Goal: Task Accomplishment & Management: Manage account settings

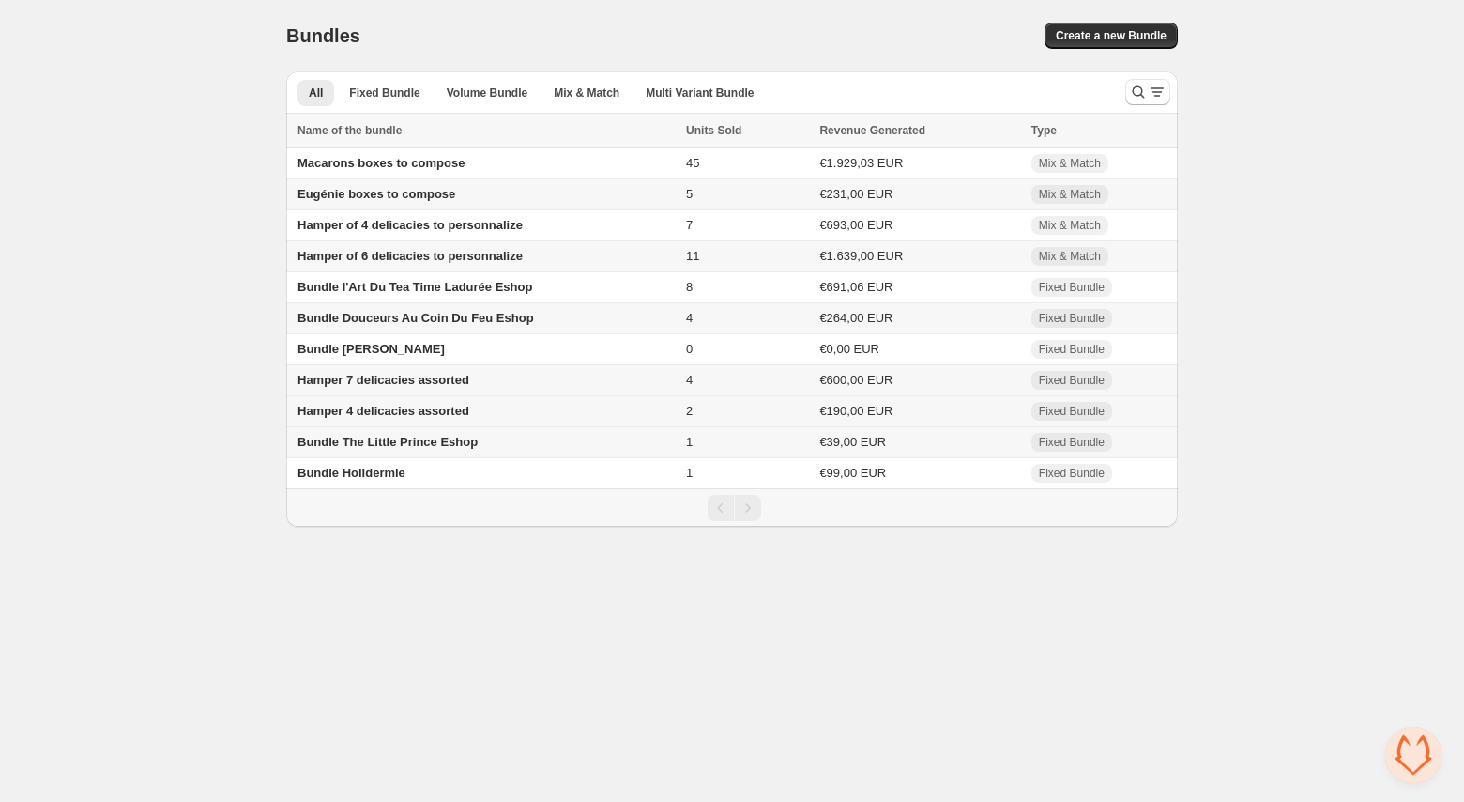
click at [369, 416] on span "Hamper 4 delicacies assorted" at bounding box center [384, 411] width 172 height 14
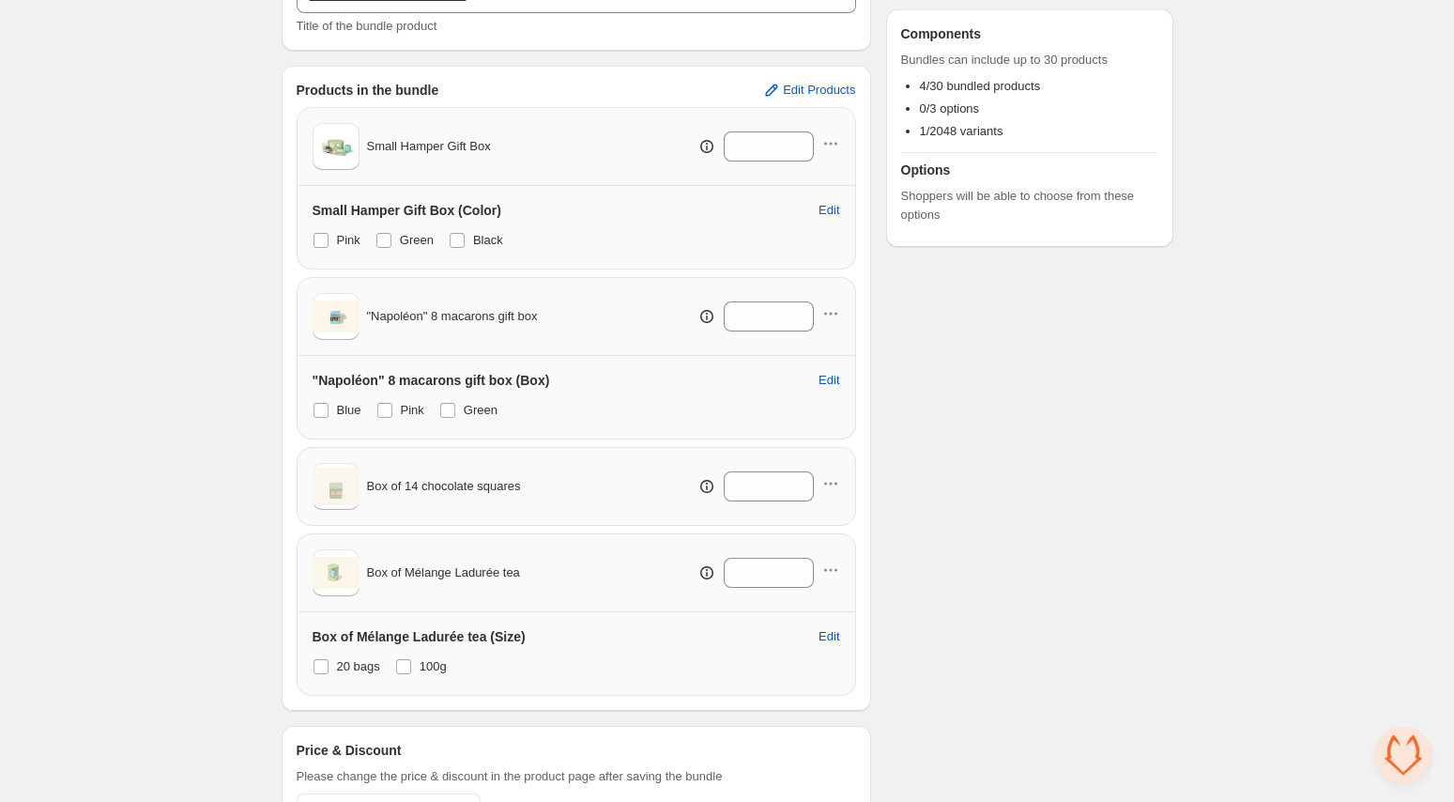
scroll to position [264, 0]
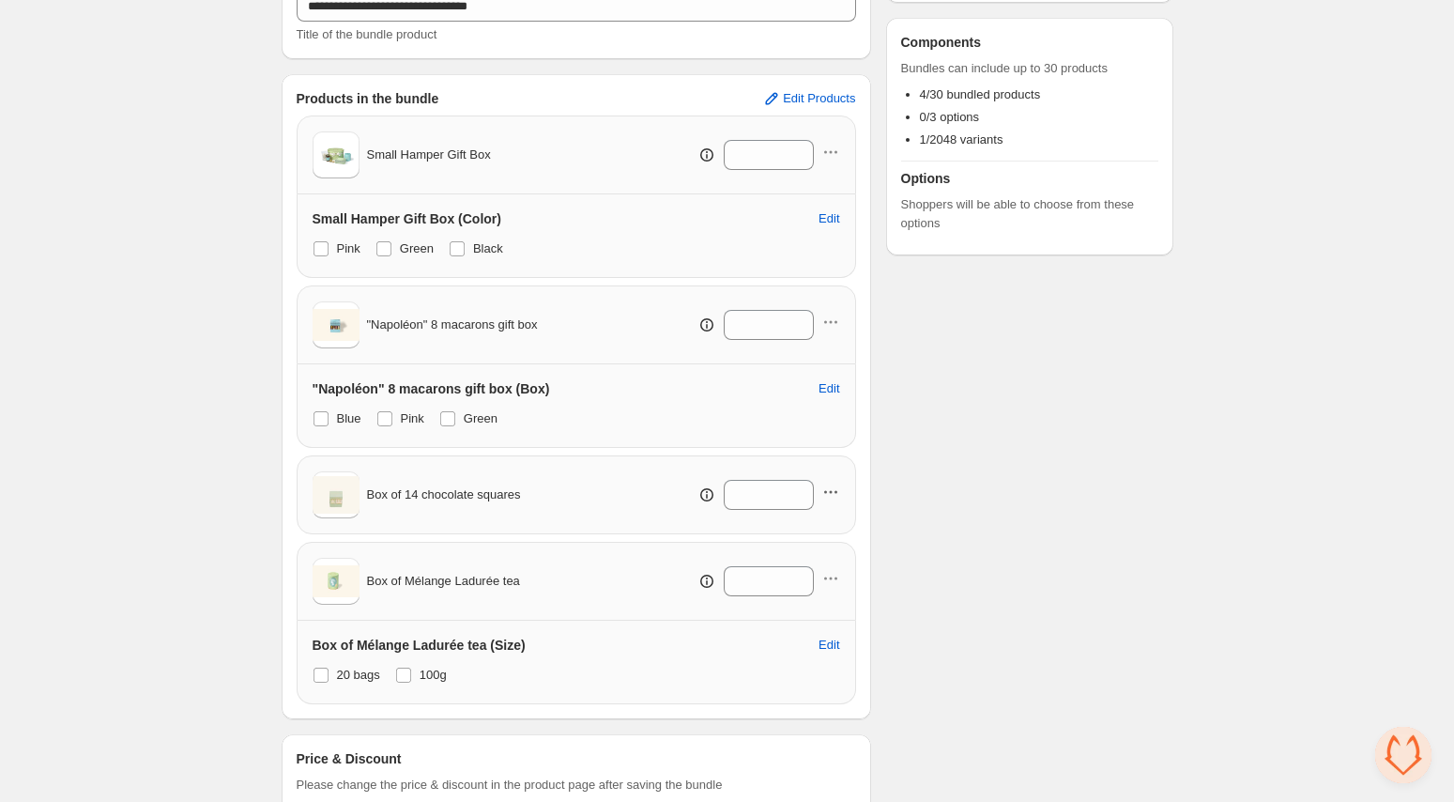
click at [831, 488] on icon "button" at bounding box center [830, 492] width 19 height 19
click at [944, 461] on div "Checklist Status To change the bundle's status to active, please do so in the b…" at bounding box center [1029, 344] width 287 height 1029
click at [816, 101] on span "Edit Products" at bounding box center [819, 98] width 72 height 15
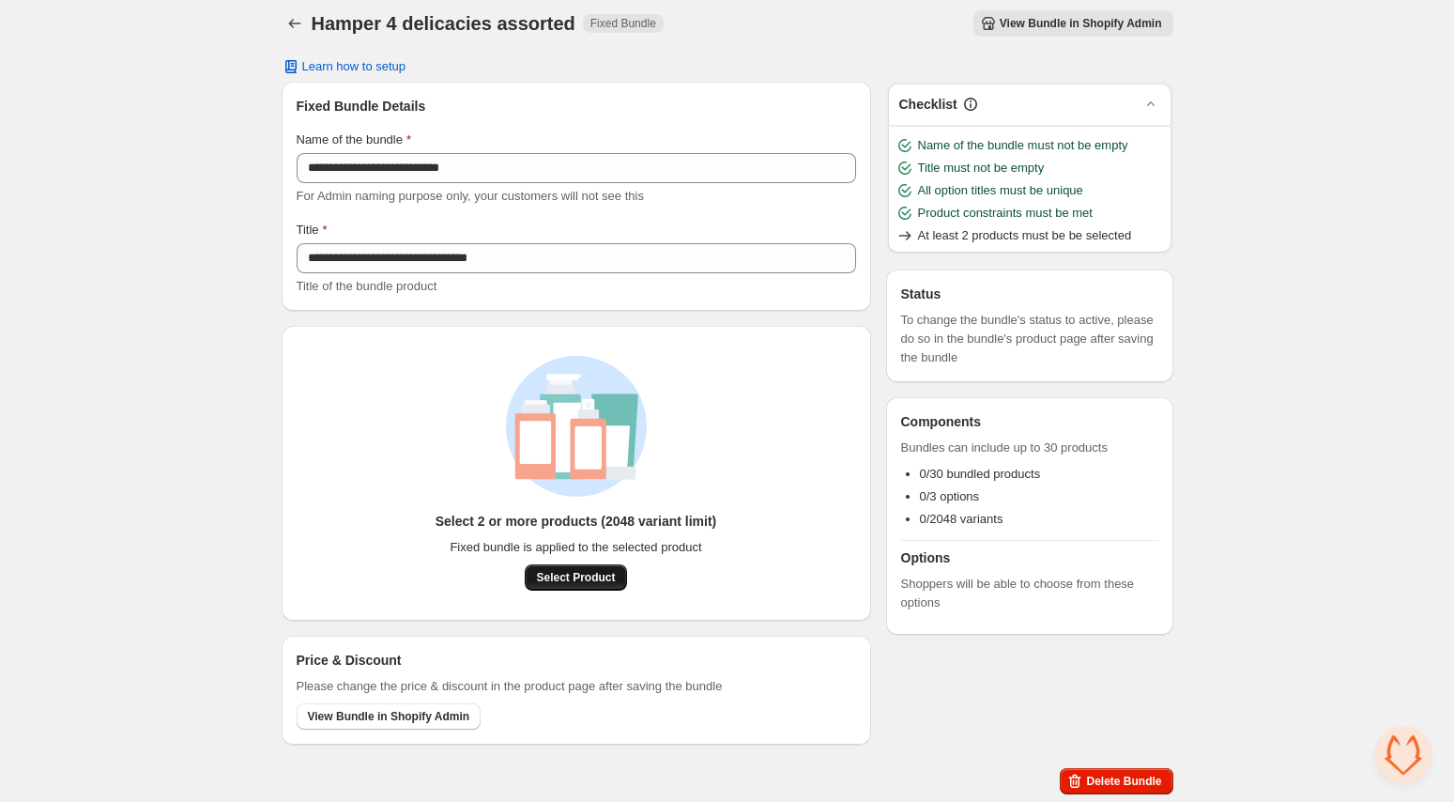
click at [594, 575] on span "Select Product" at bounding box center [575, 577] width 79 height 15
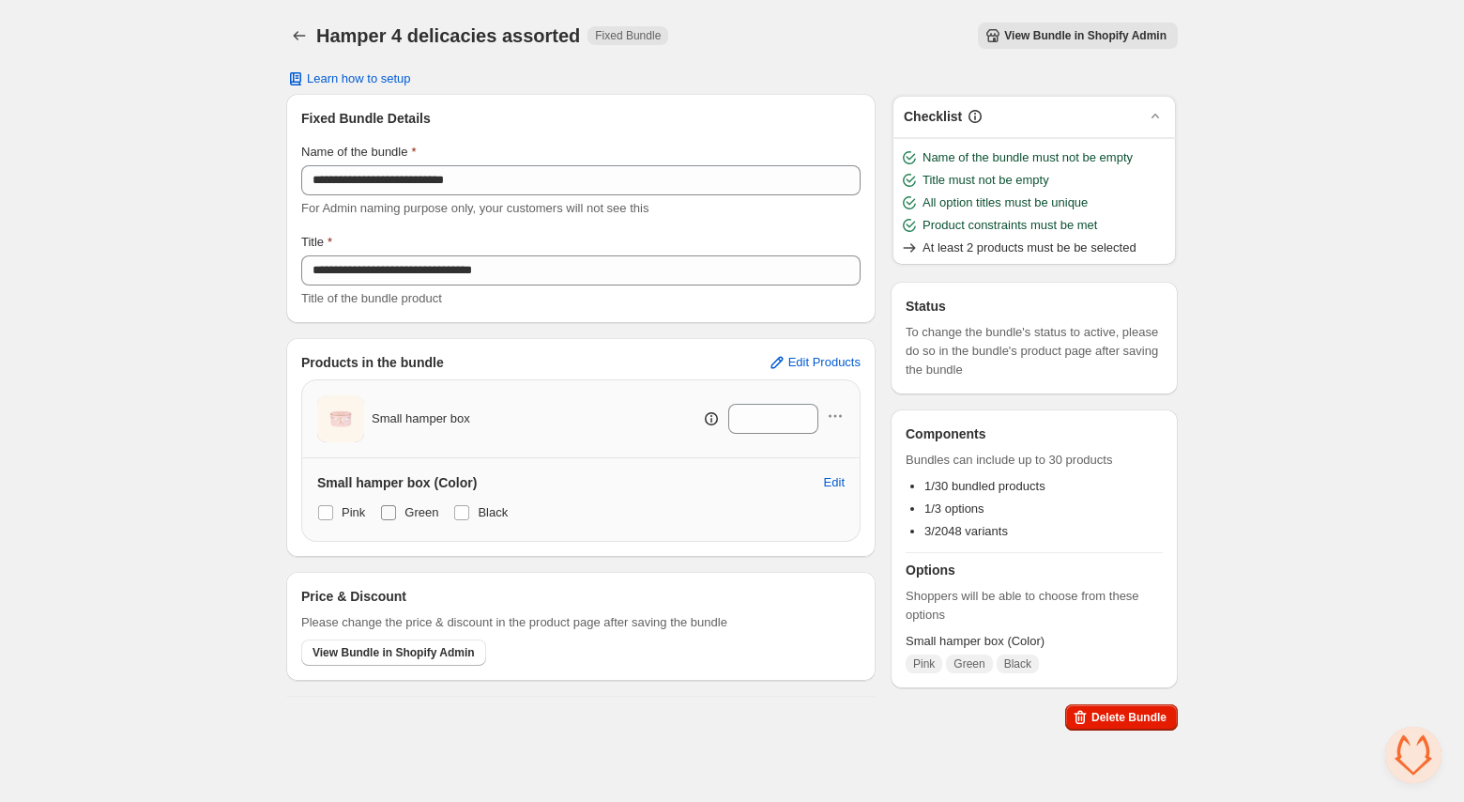
click at [387, 512] on span at bounding box center [388, 512] width 15 height 15
click at [467, 509] on span at bounding box center [461, 512] width 15 height 15
click at [822, 365] on span "Edit Products" at bounding box center [825, 362] width 72 height 15
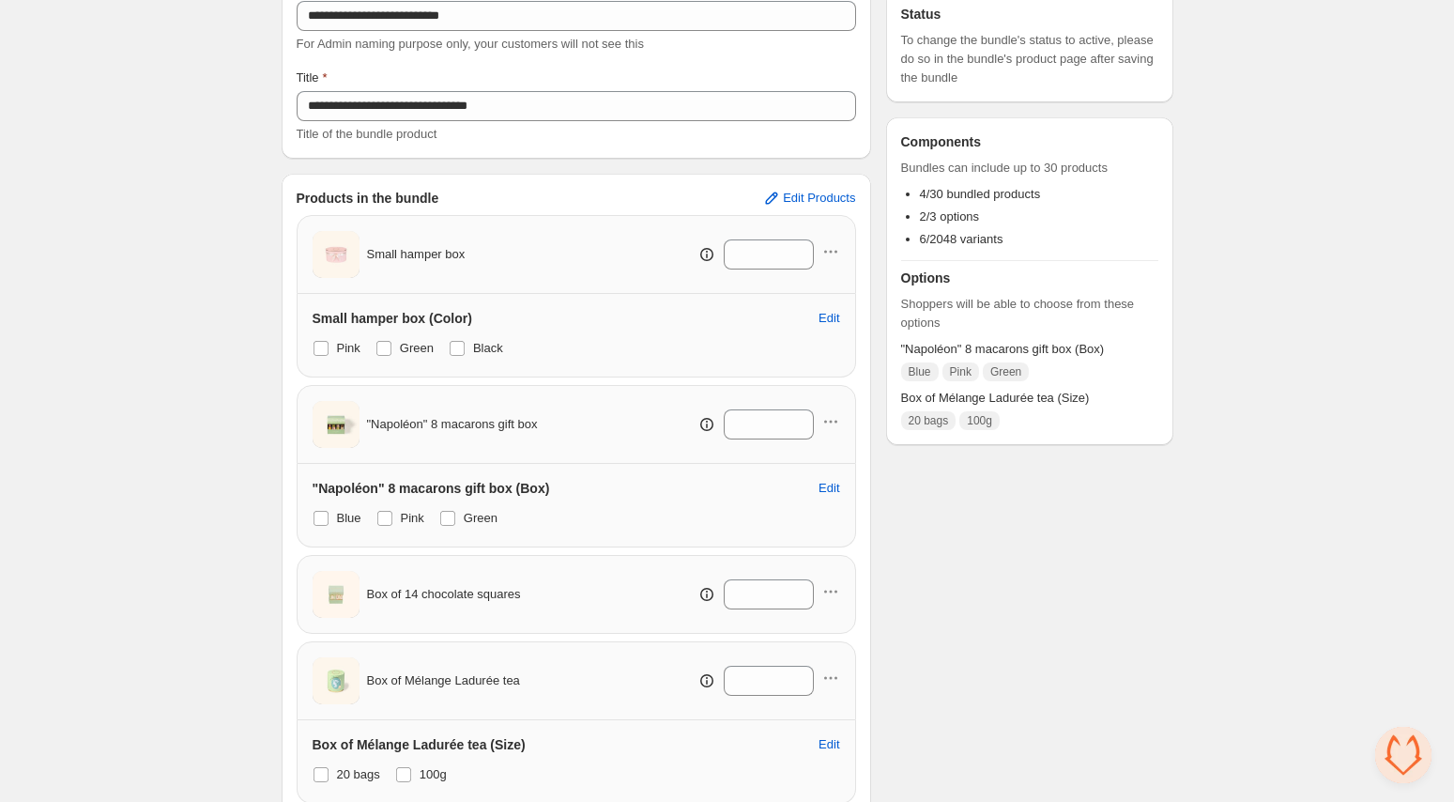
scroll to position [362, 0]
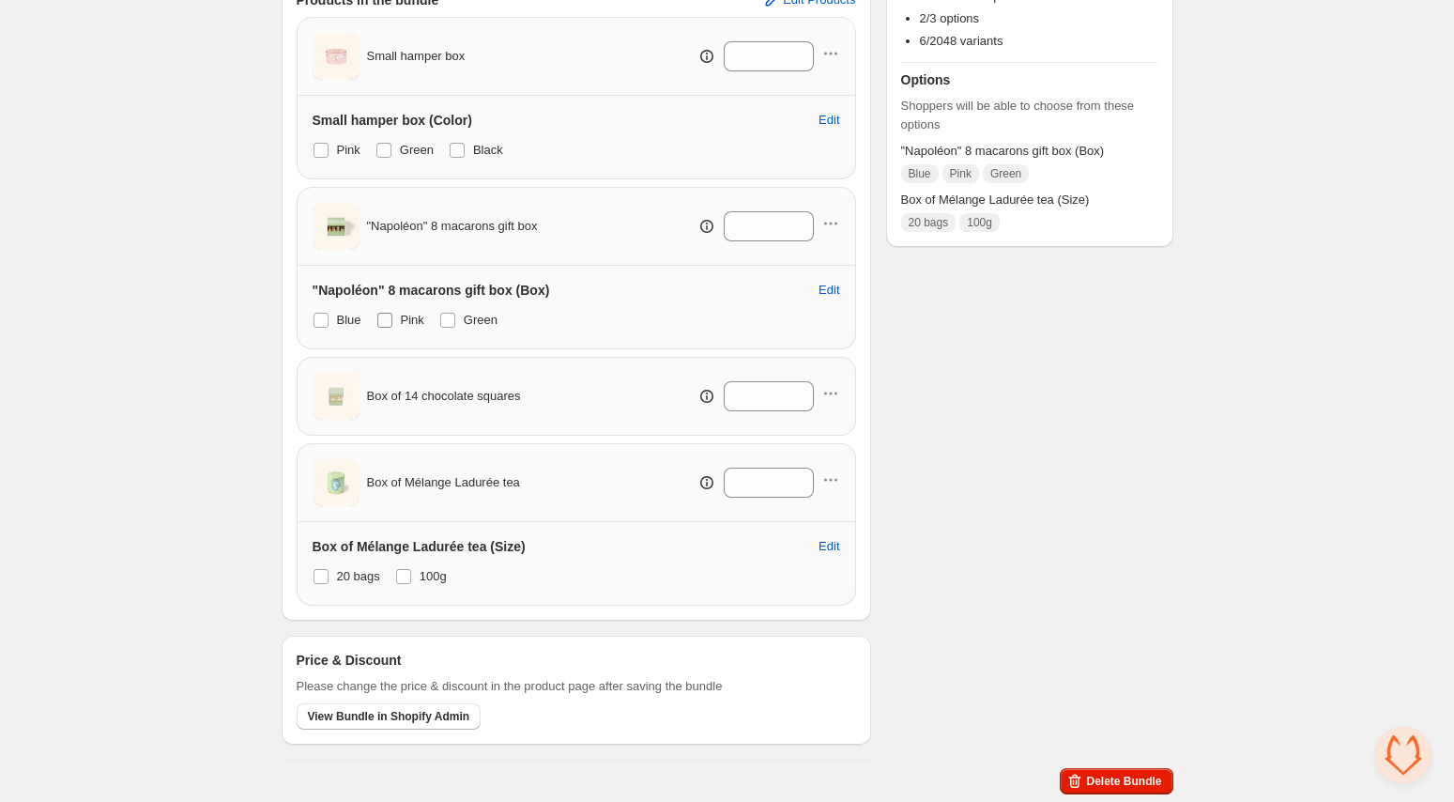
click at [387, 319] on span at bounding box center [384, 320] width 15 height 15
click at [321, 319] on span at bounding box center [321, 320] width 15 height 15
click at [407, 579] on span at bounding box center [403, 576] width 15 height 15
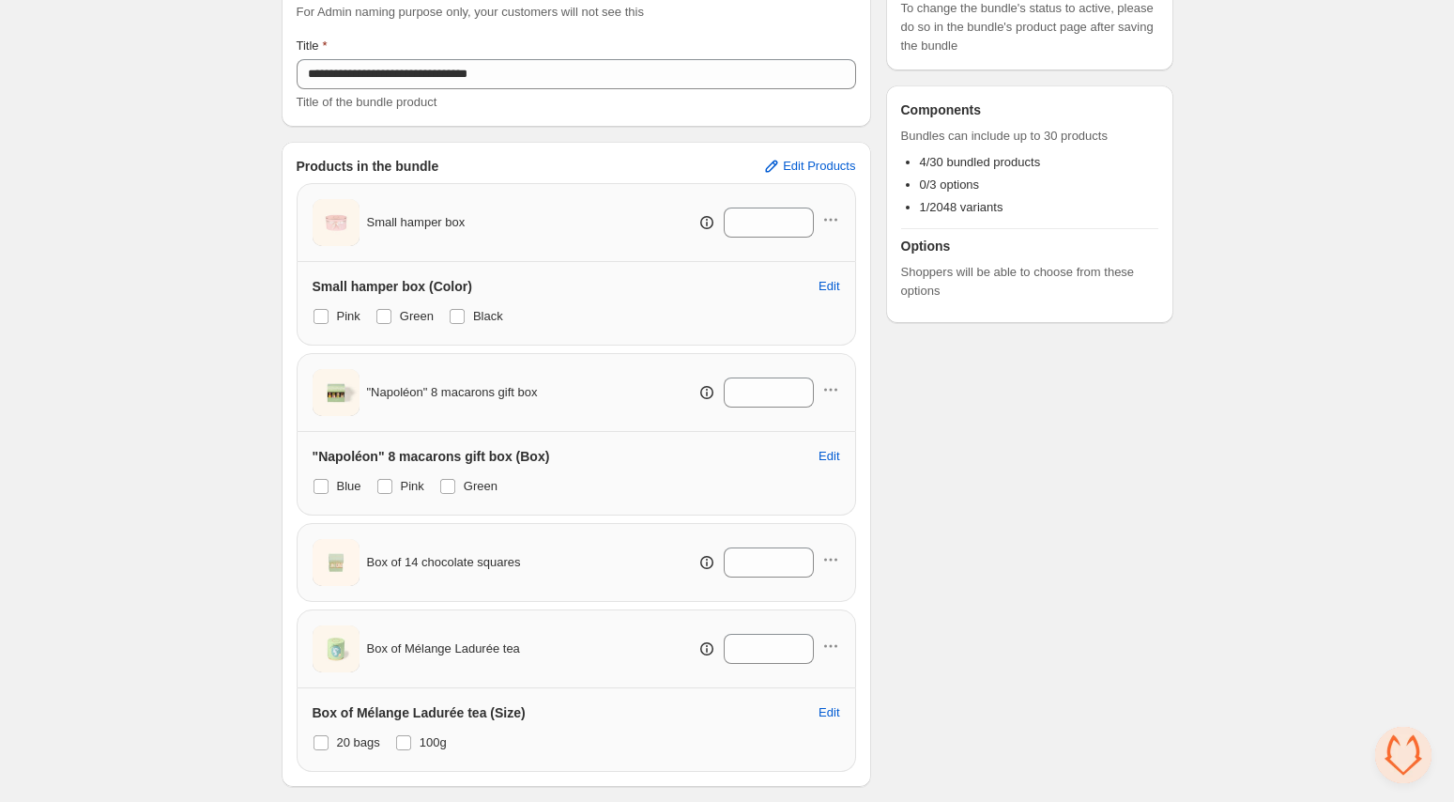
scroll to position [52, 0]
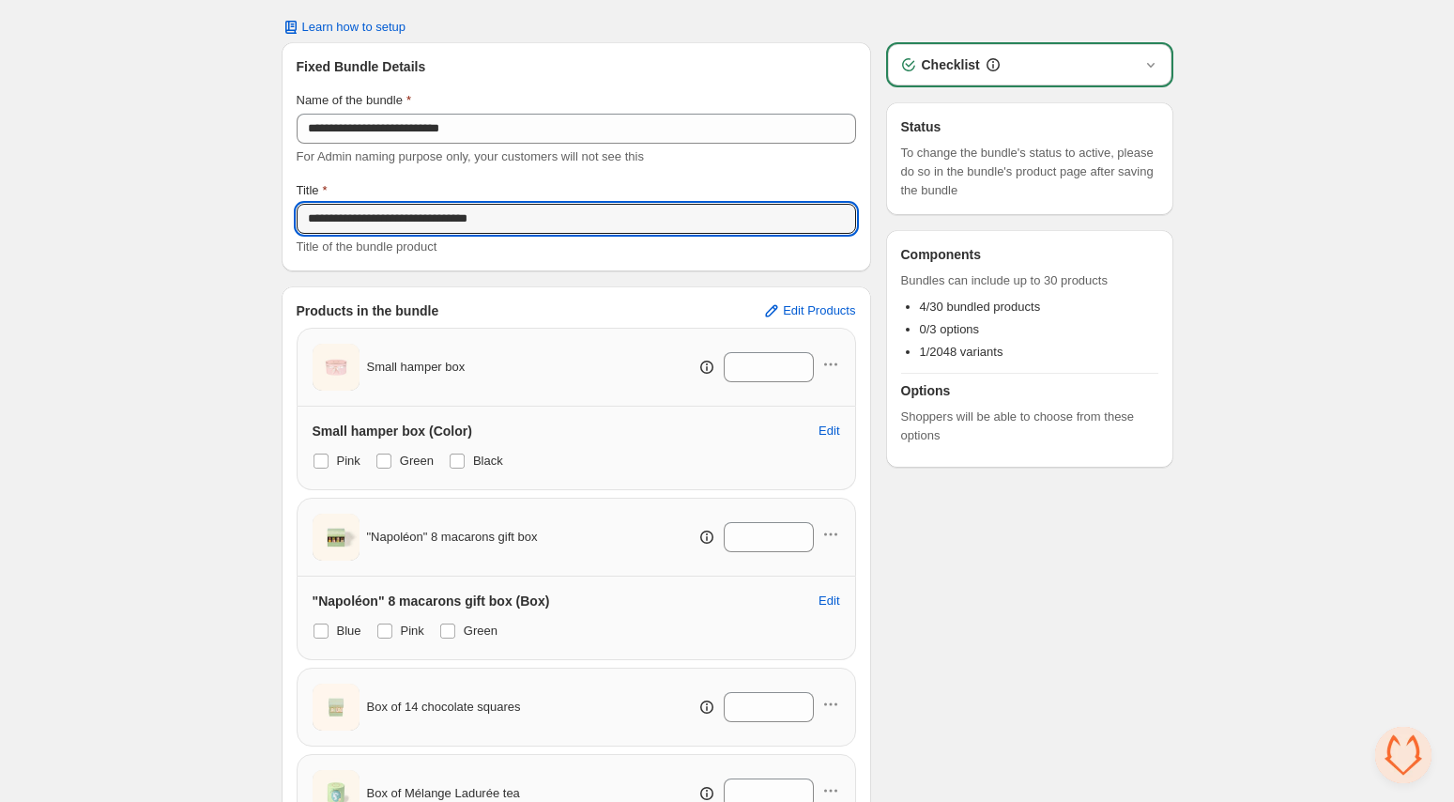
drag, startPoint x: 513, startPoint y: 215, endPoint x: 507, endPoint y: 169, distance: 46.3
click at [507, 169] on div "**********" at bounding box center [576, 156] width 559 height 199
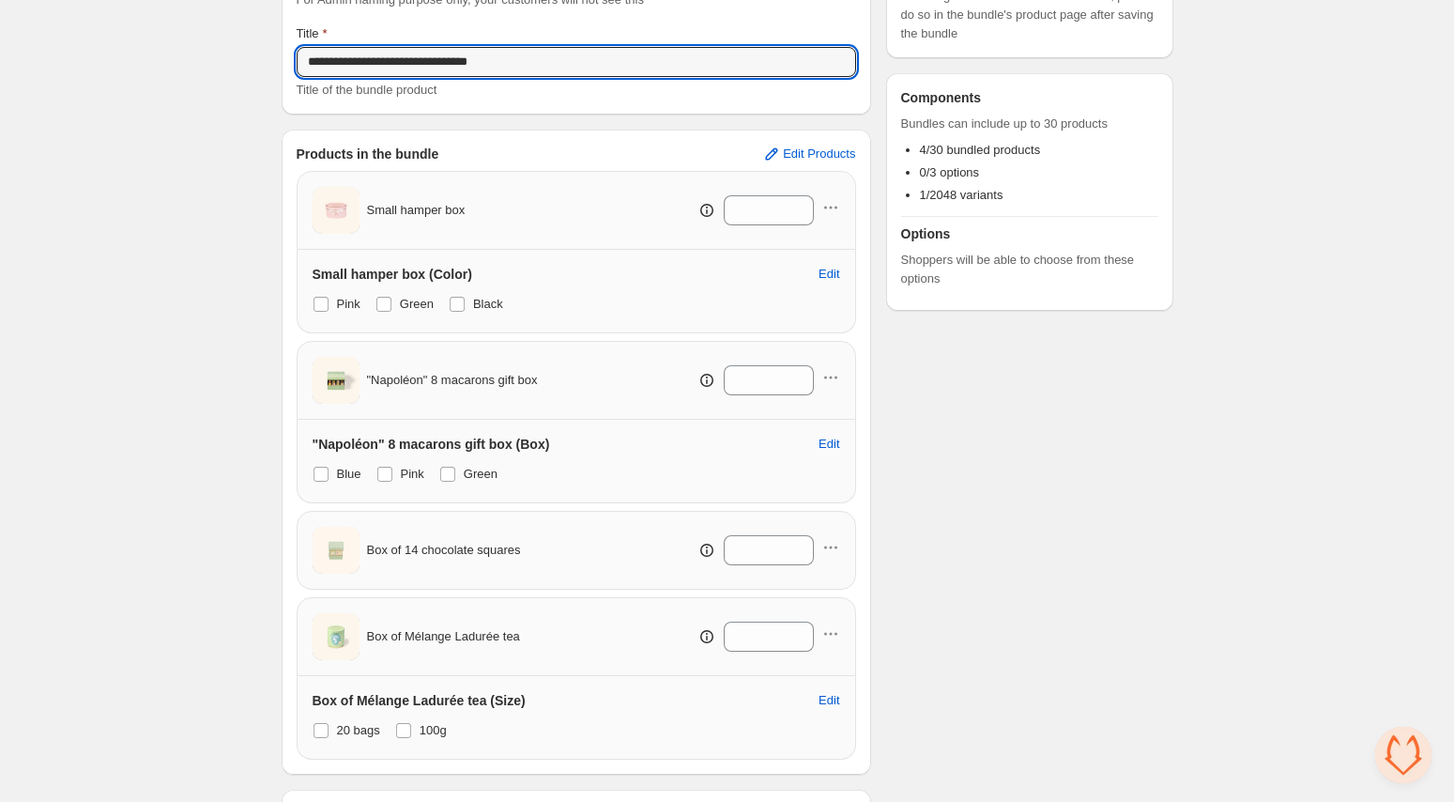
scroll to position [141, 0]
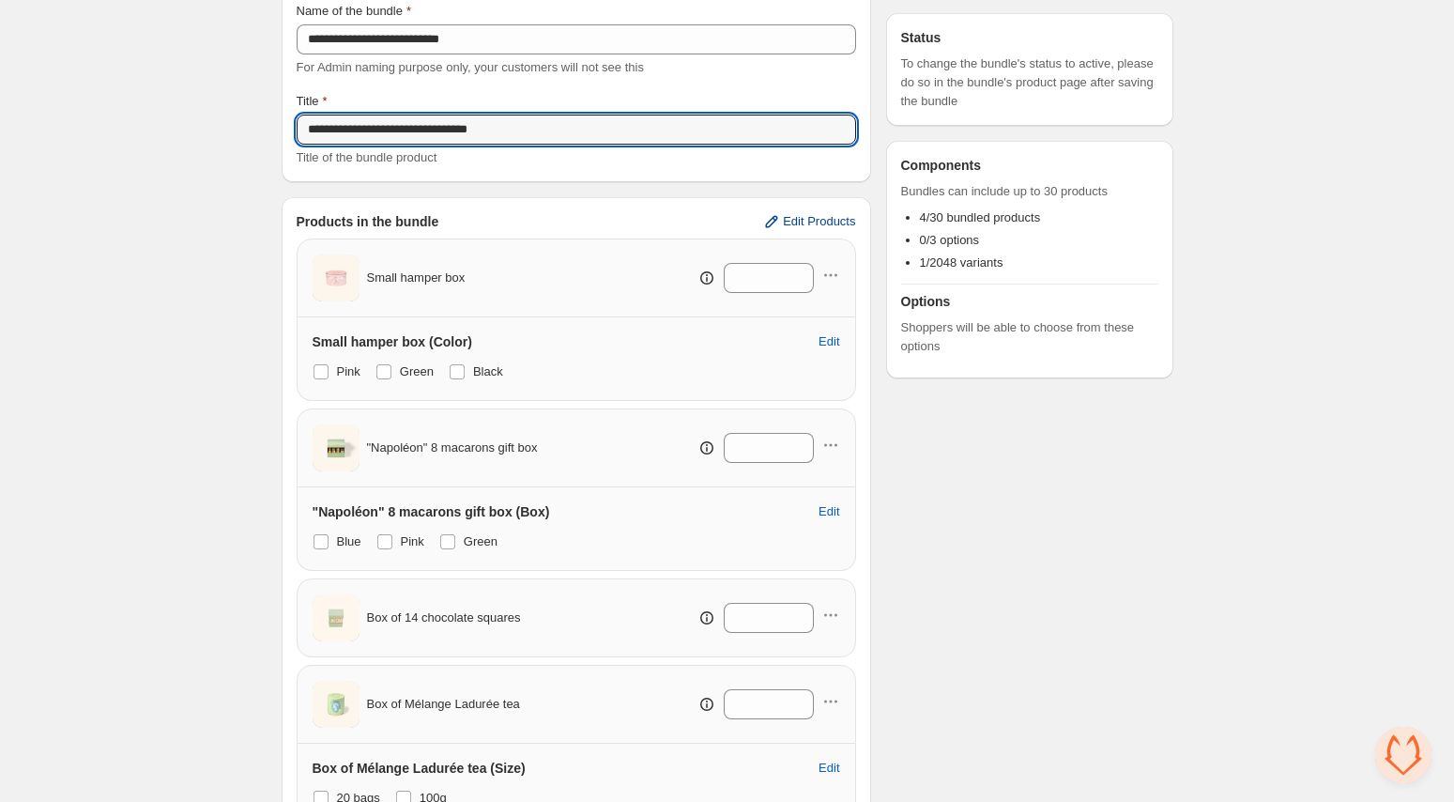
click at [804, 220] on span "Edit Products" at bounding box center [819, 221] width 72 height 15
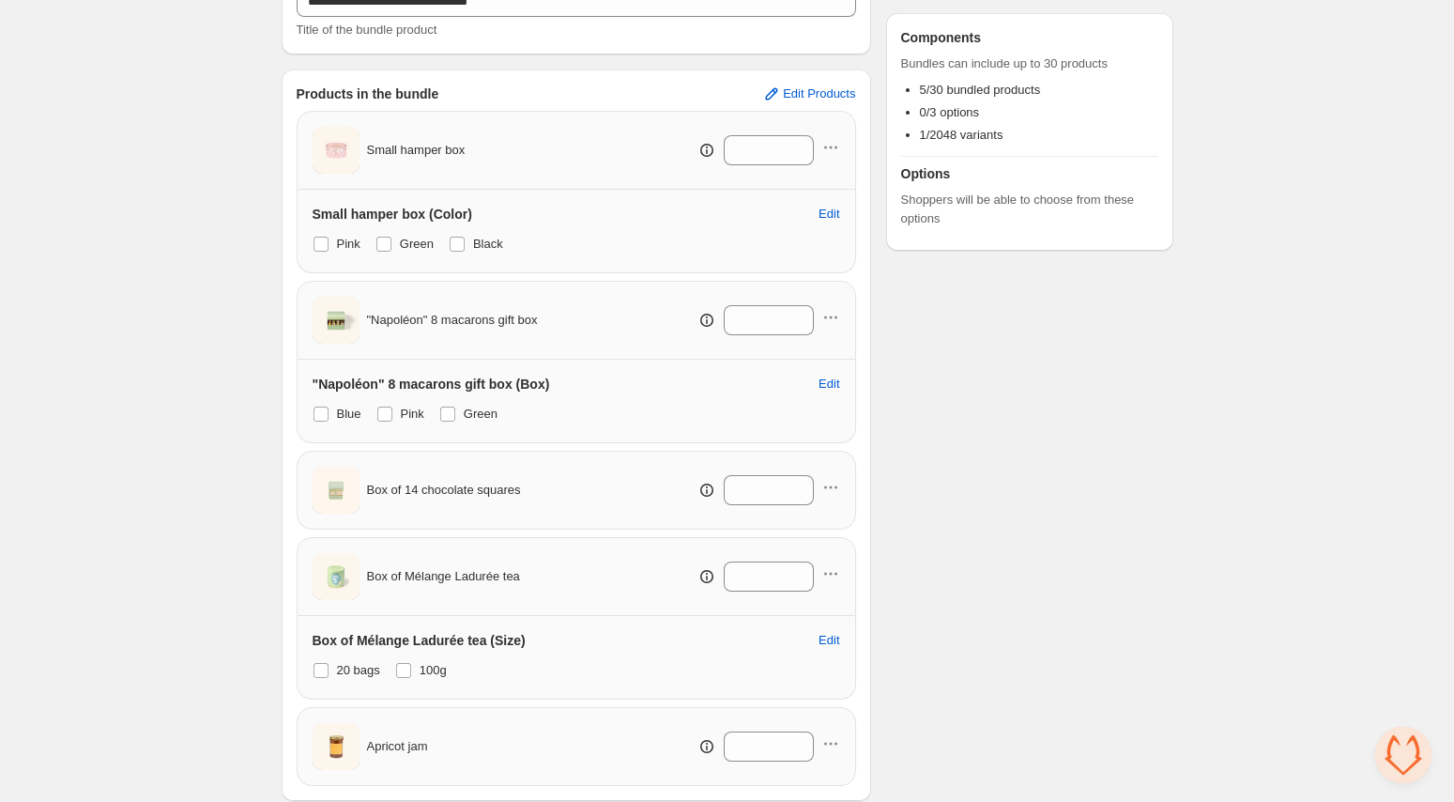
scroll to position [257, 0]
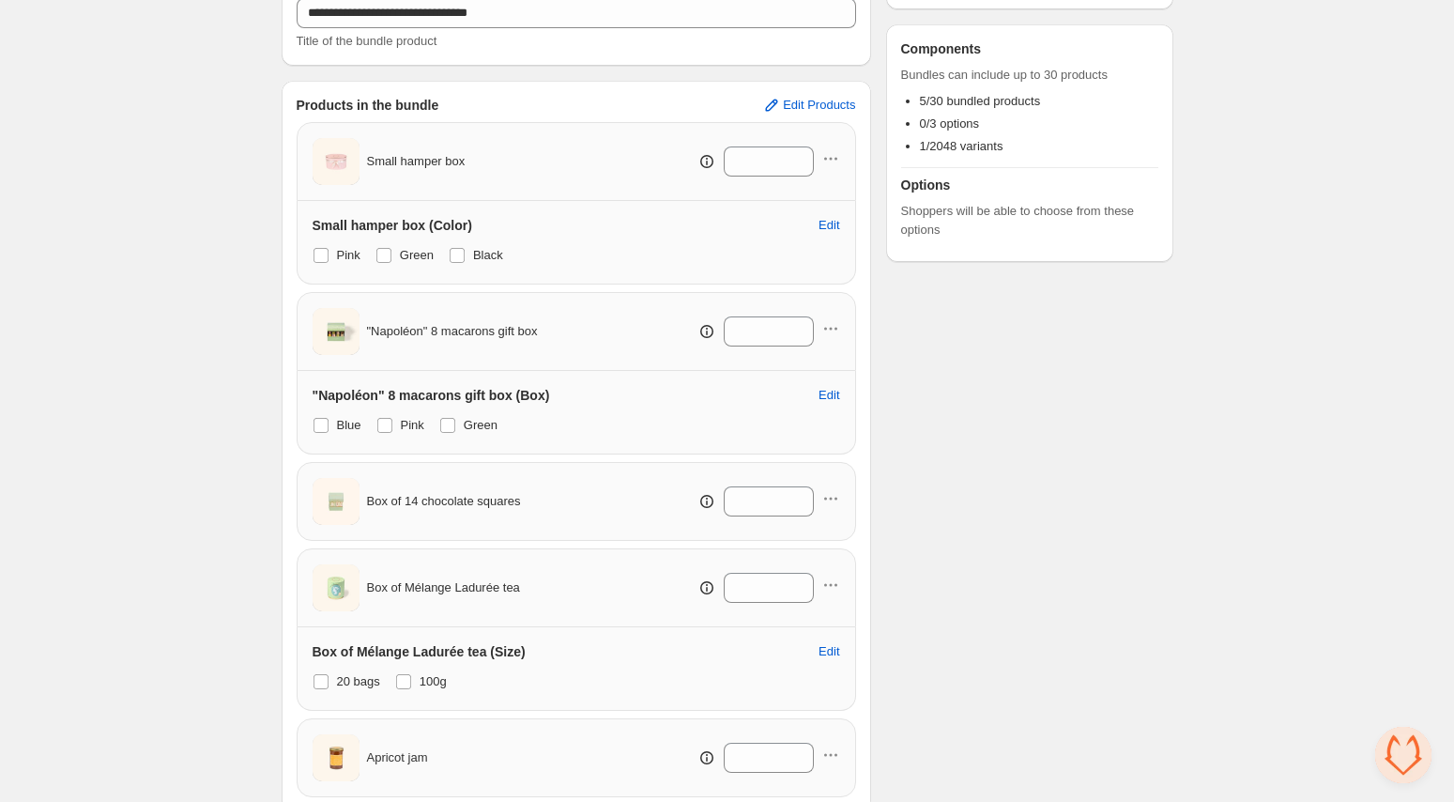
click at [91, 264] on div "**********" at bounding box center [727, 368] width 1454 height 1250
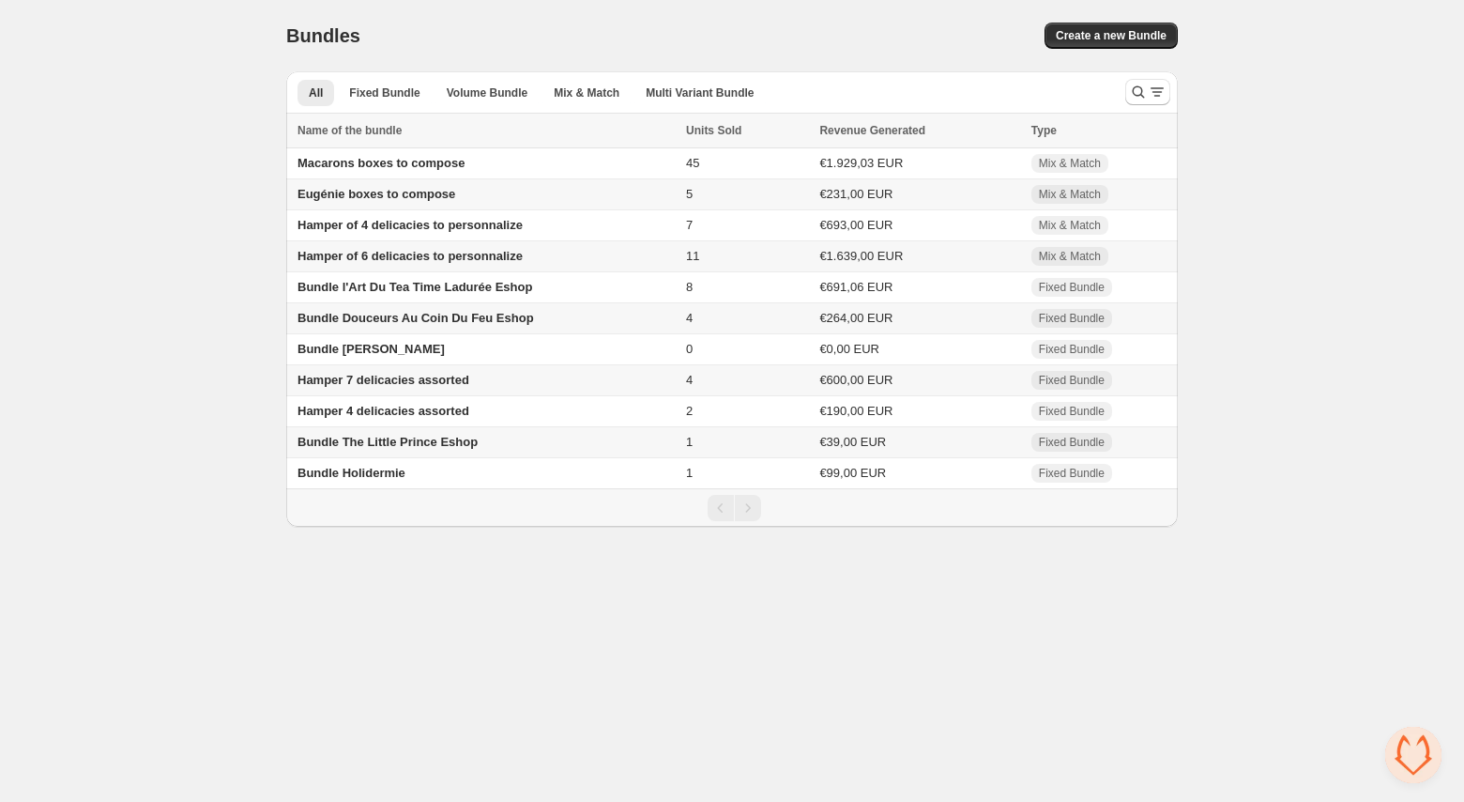
click at [426, 387] on span "Hamper 7 delicacies assorted" at bounding box center [384, 380] width 172 height 14
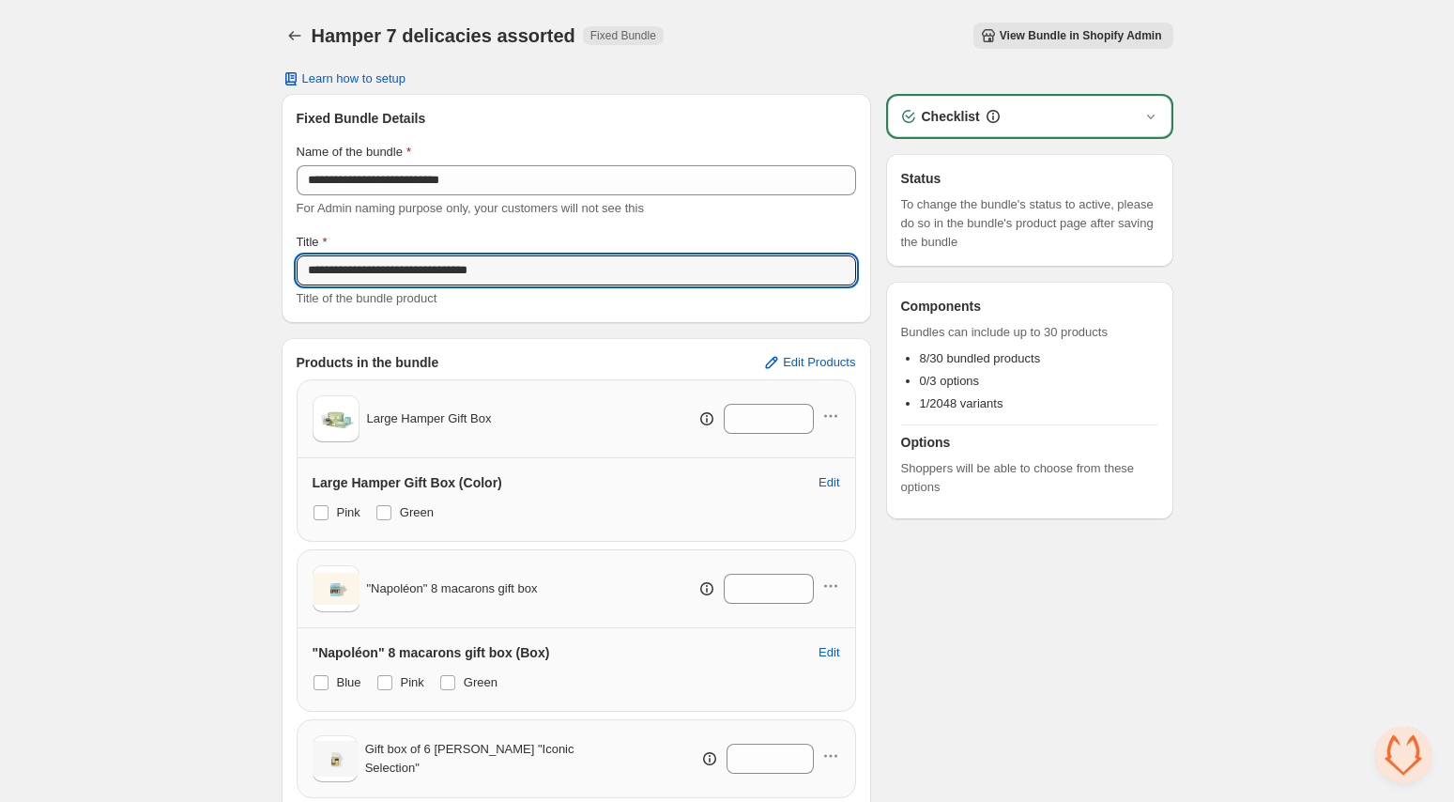
drag, startPoint x: 511, startPoint y: 267, endPoint x: 504, endPoint y: 238, distance: 28.9
click at [504, 238] on div "**********" at bounding box center [576, 270] width 559 height 75
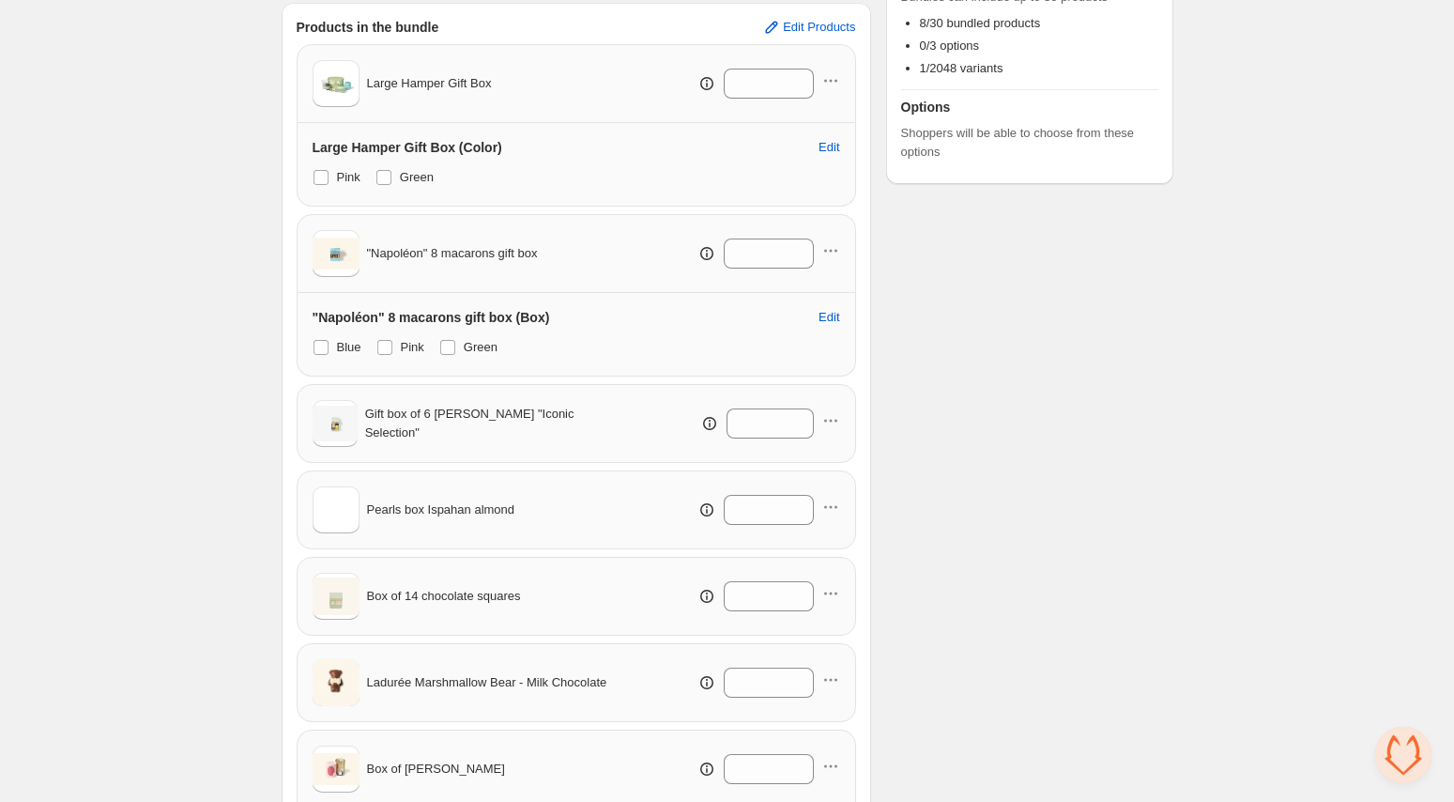
scroll to position [337, 0]
click at [827, 243] on icon "button" at bounding box center [830, 248] width 19 height 19
click at [829, 315] on span "Remove Product" at bounding box center [839, 316] width 97 height 19
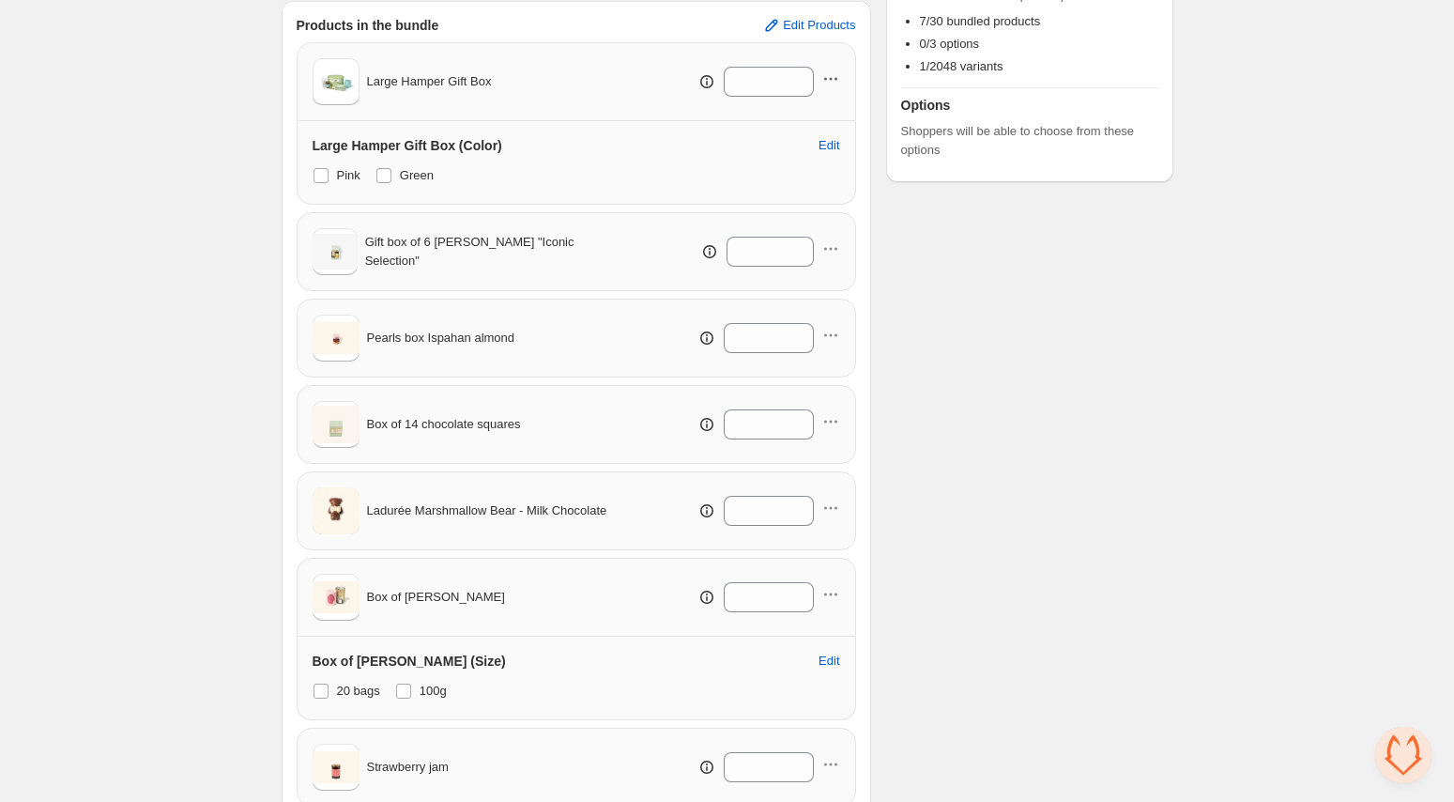
click at [834, 76] on icon "button" at bounding box center [830, 78] width 19 height 19
click at [835, 142] on span "Remove Product" at bounding box center [839, 146] width 97 height 19
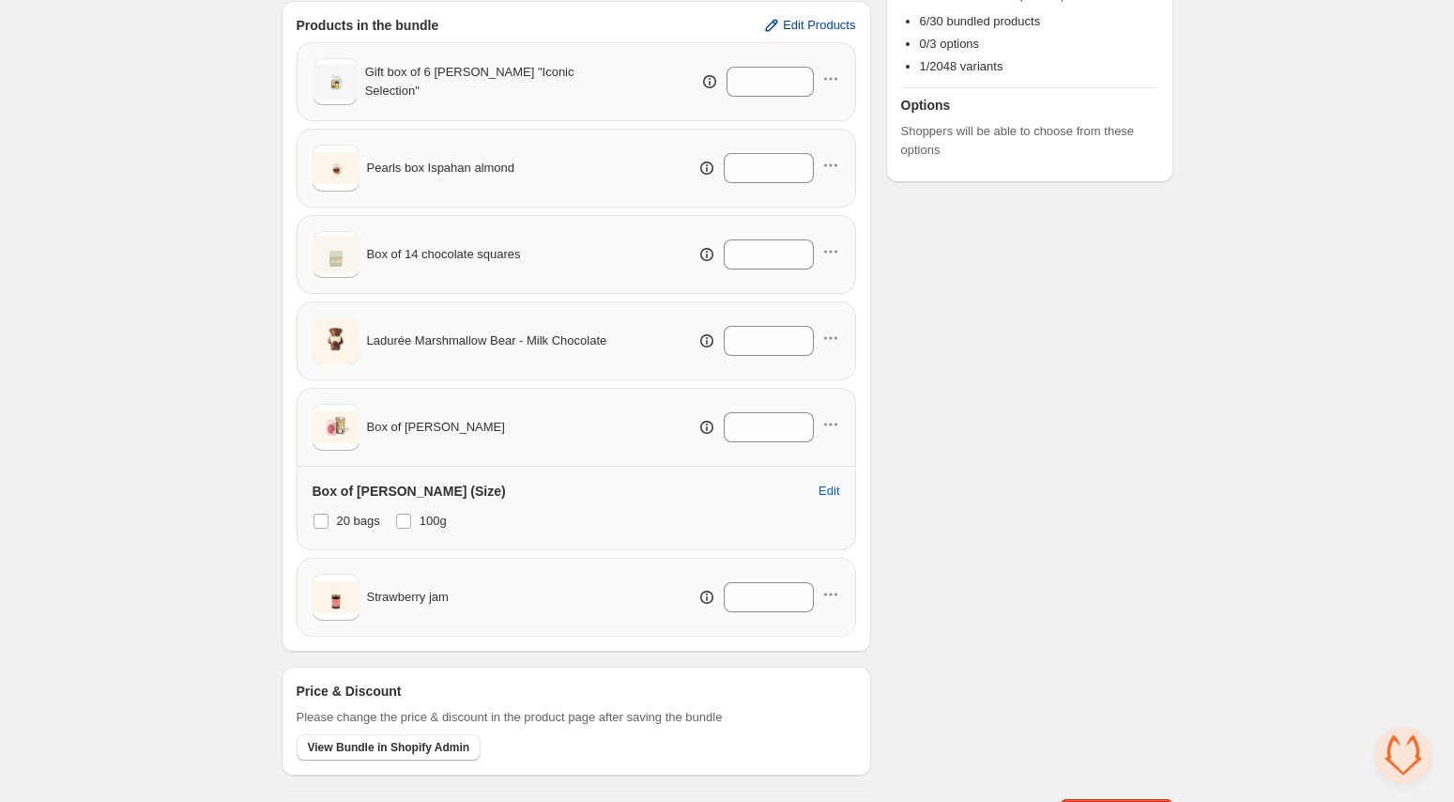
click at [819, 23] on span "Edit Products" at bounding box center [819, 25] width 72 height 15
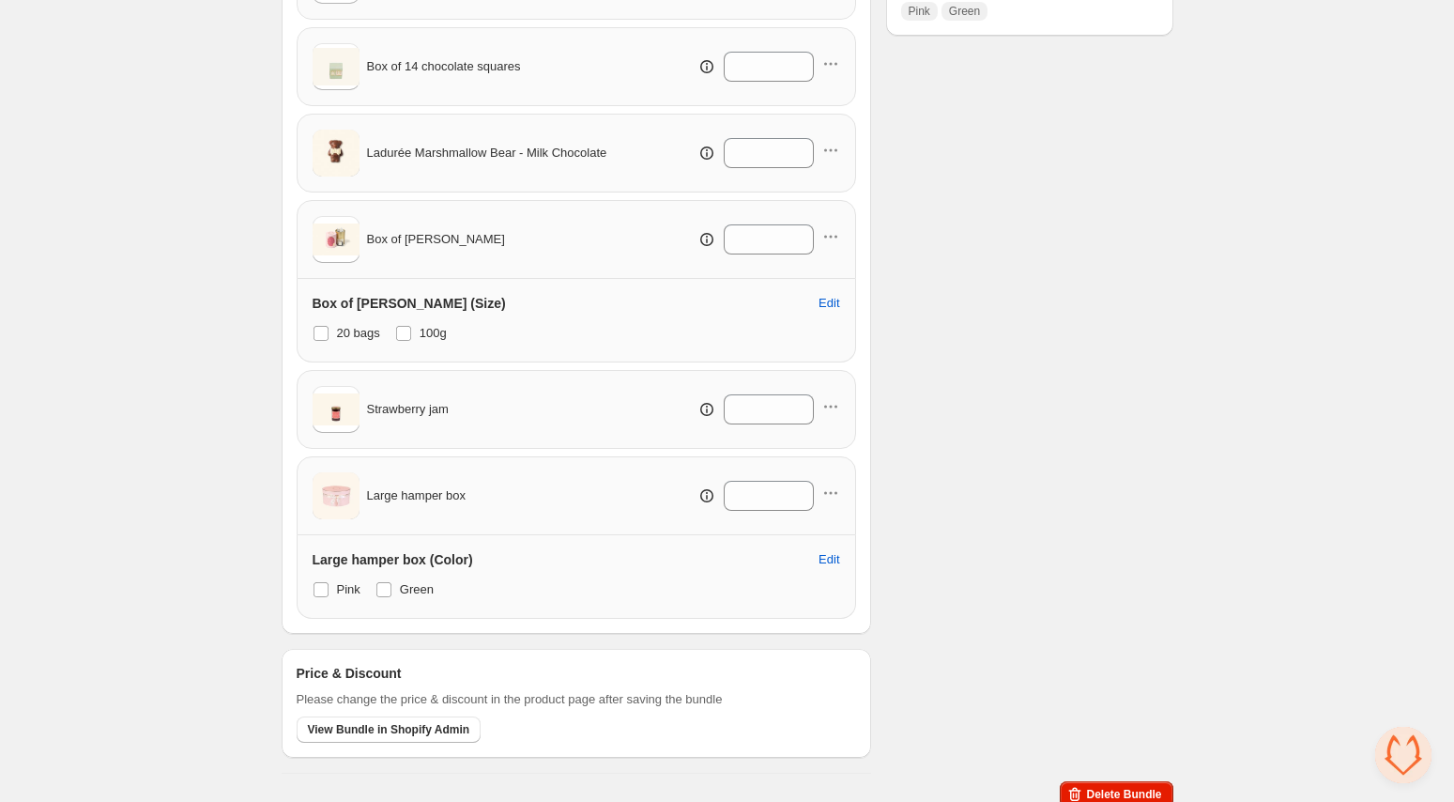
scroll to position [538, 0]
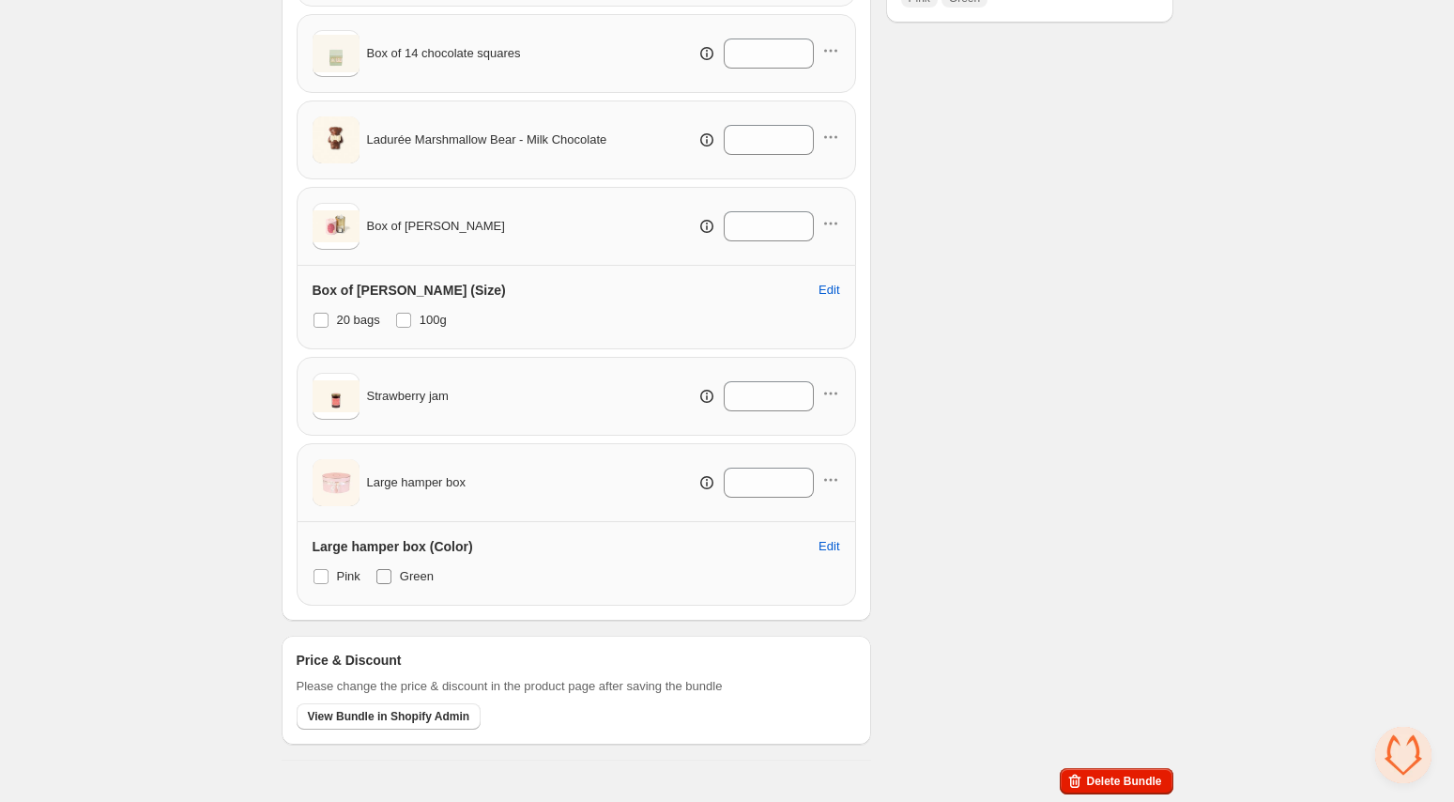
click at [386, 574] on span at bounding box center [383, 576] width 15 height 15
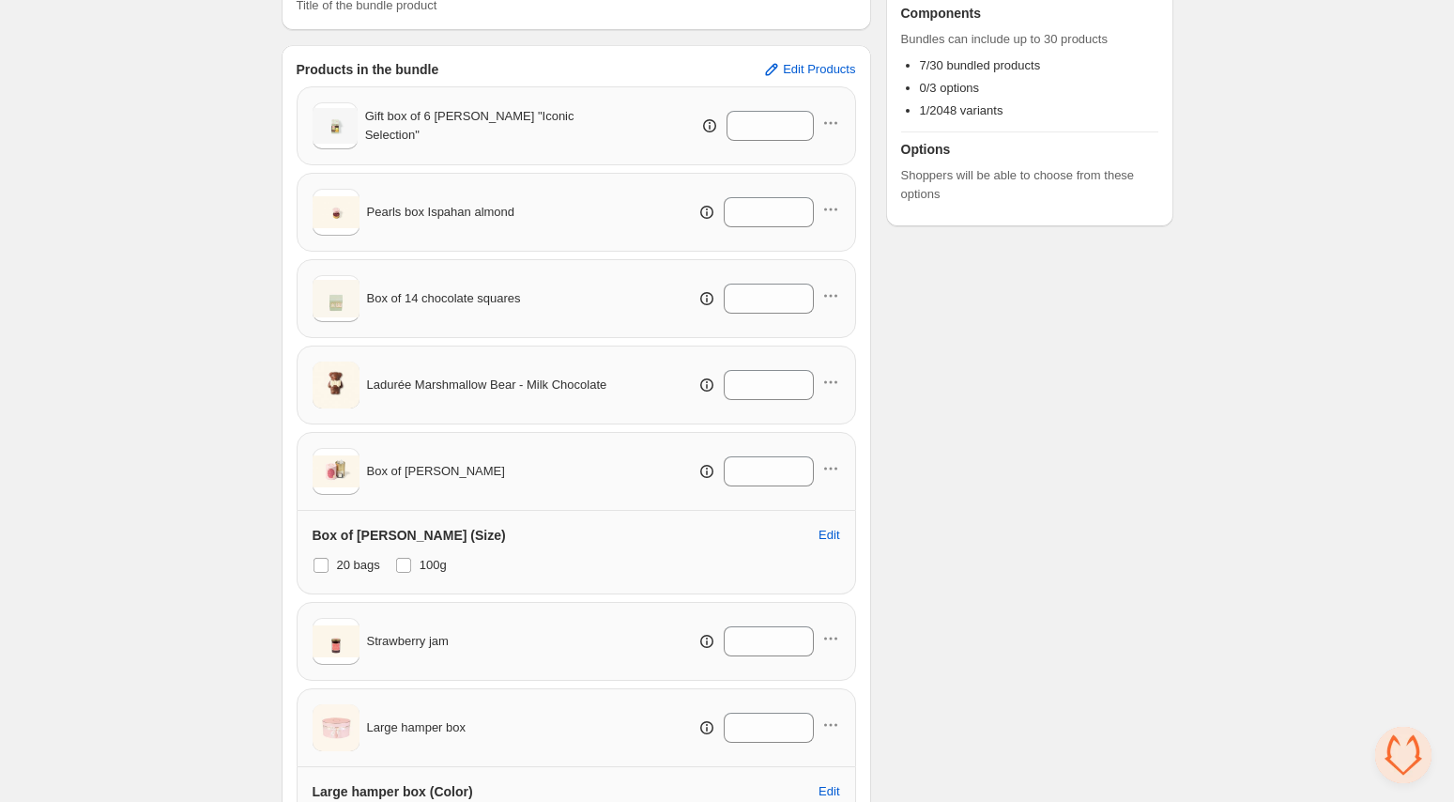
scroll to position [273, 0]
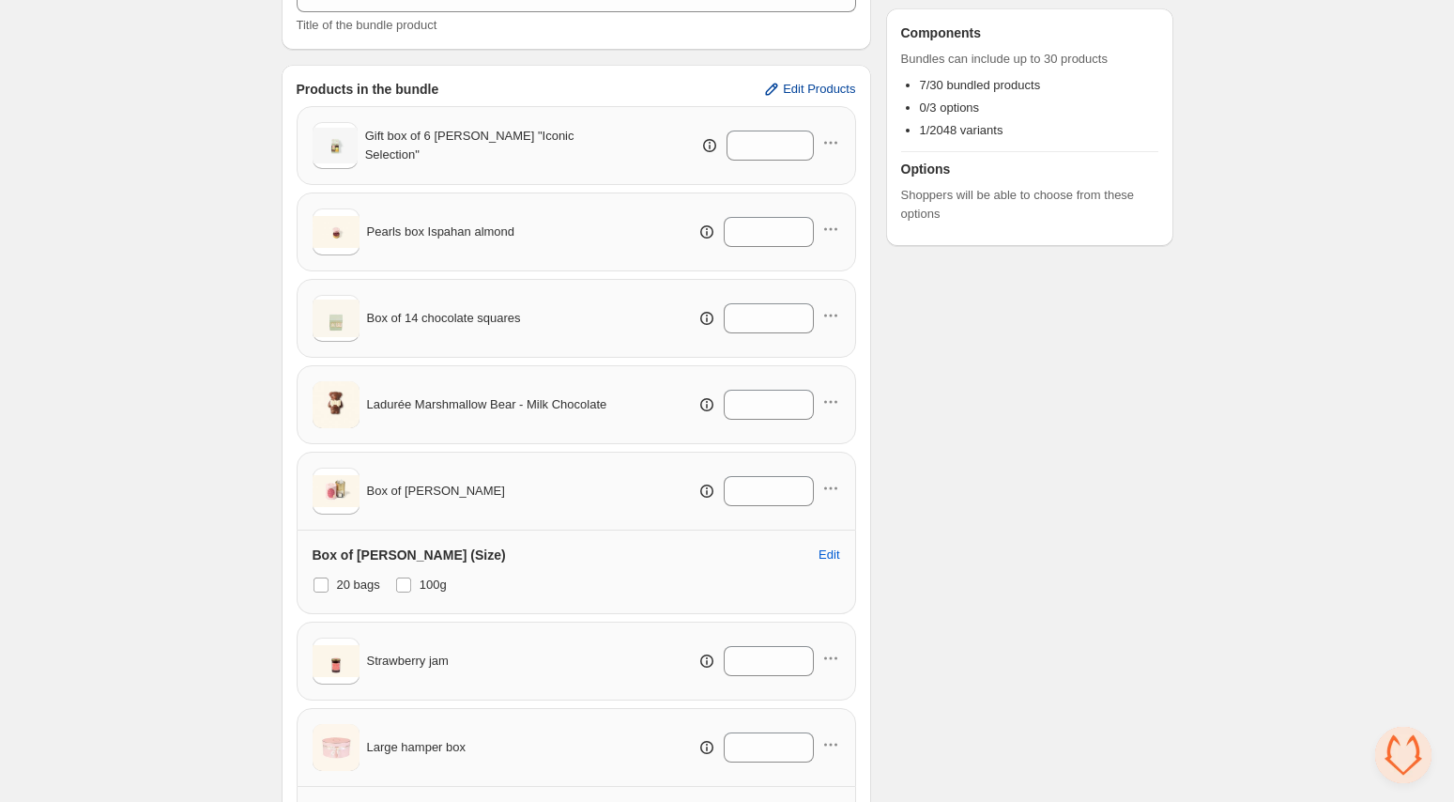
click at [824, 86] on span "Edit Products" at bounding box center [819, 89] width 72 height 15
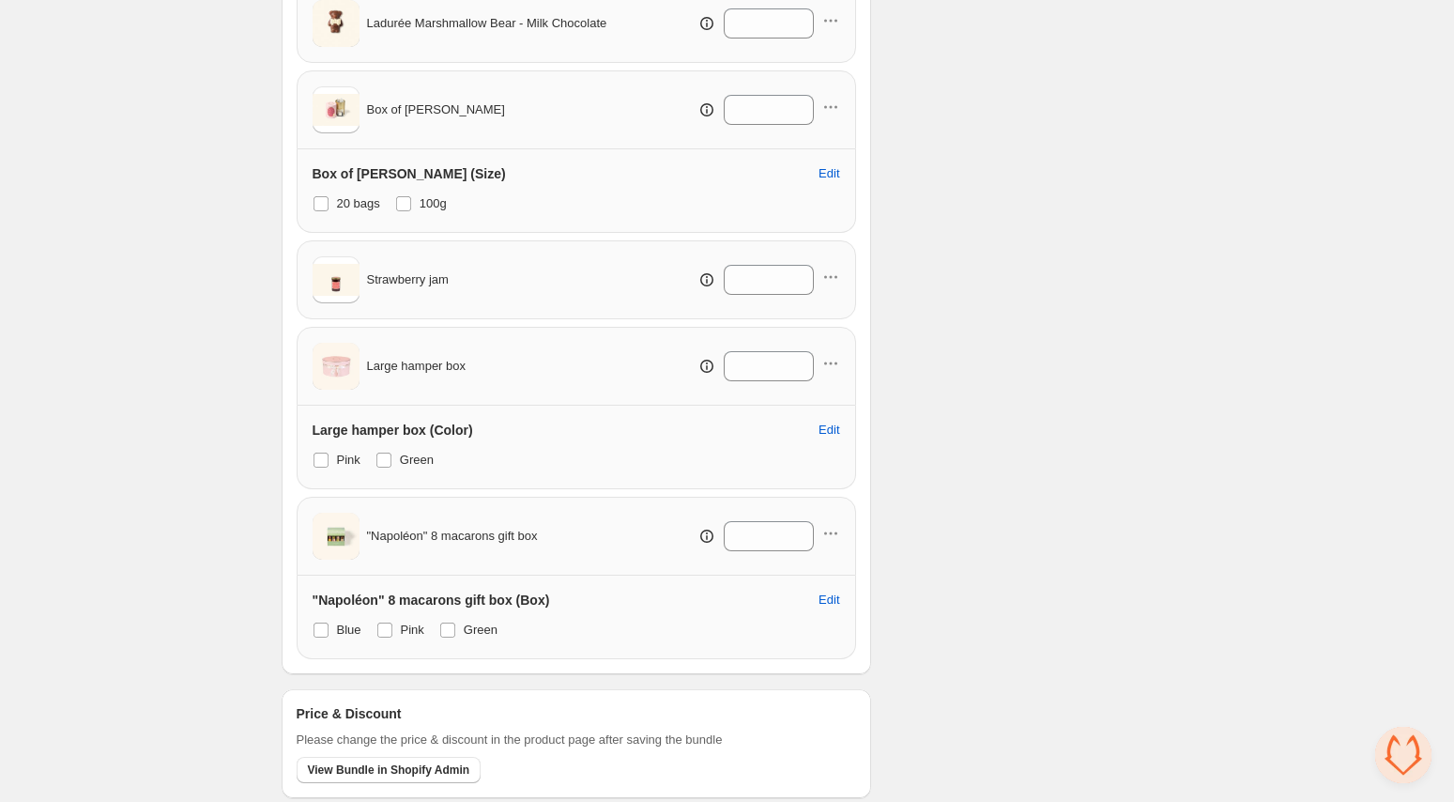
scroll to position [669, 0]
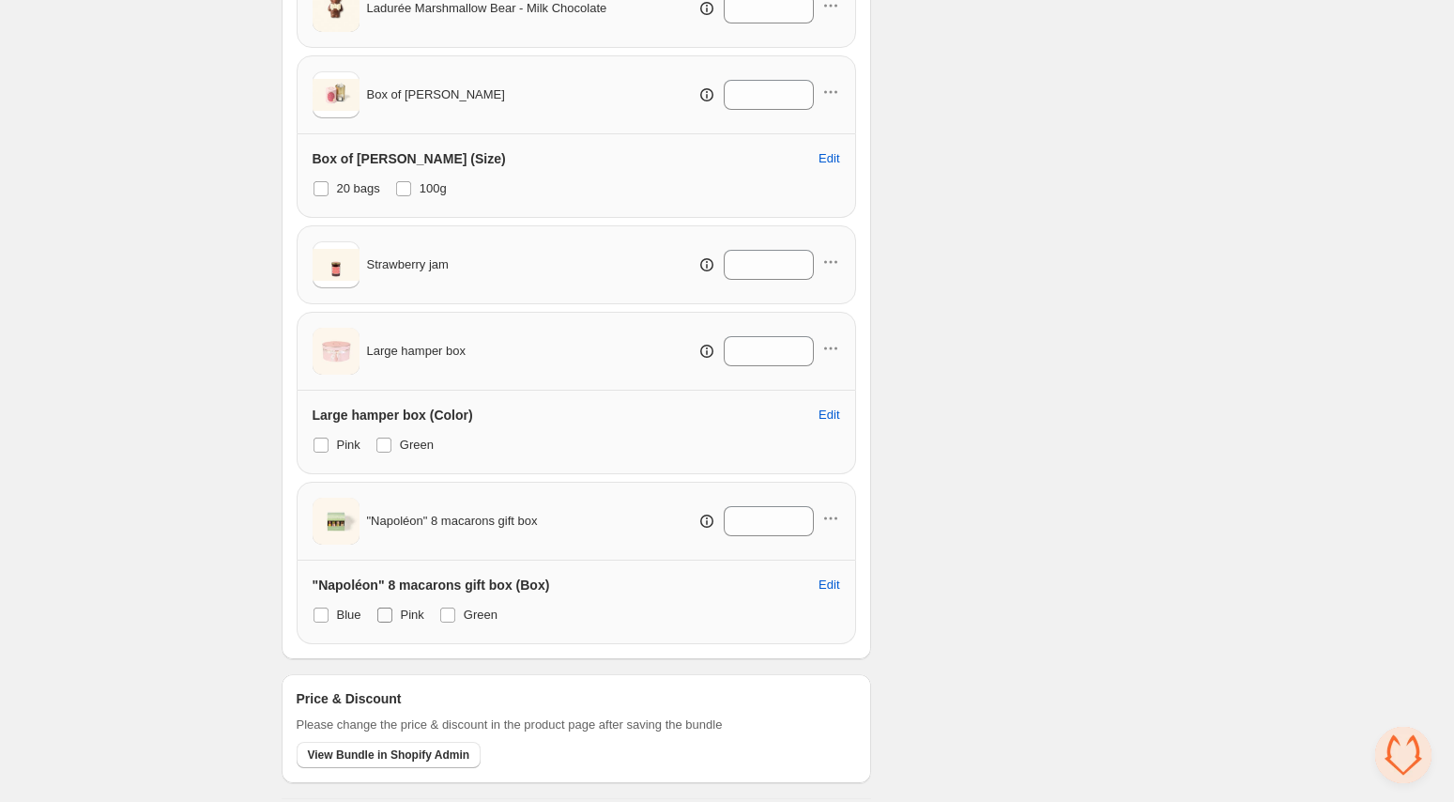
click at [388, 618] on span at bounding box center [384, 614] width 15 height 15
click at [314, 609] on span at bounding box center [321, 614] width 15 height 15
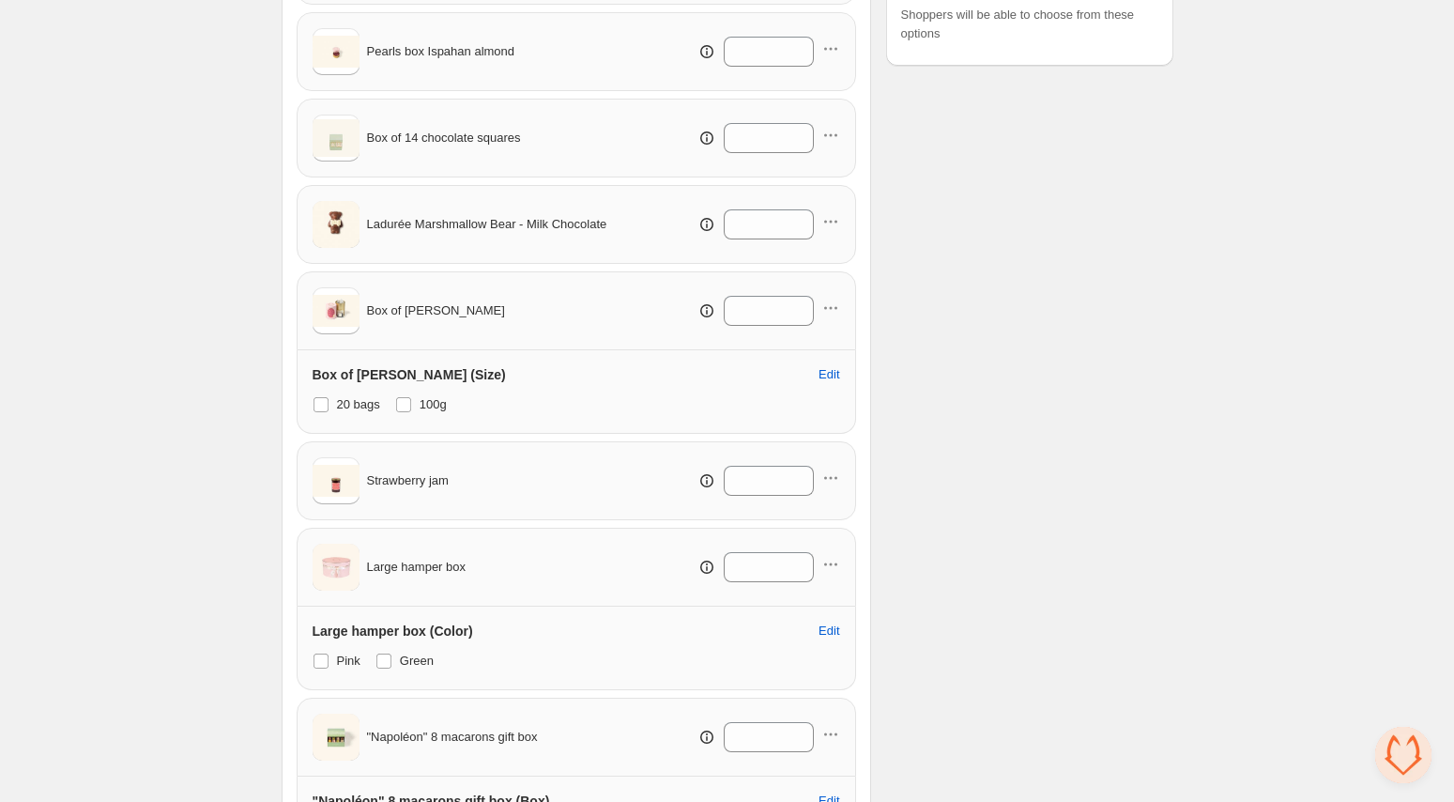
scroll to position [450, 0]
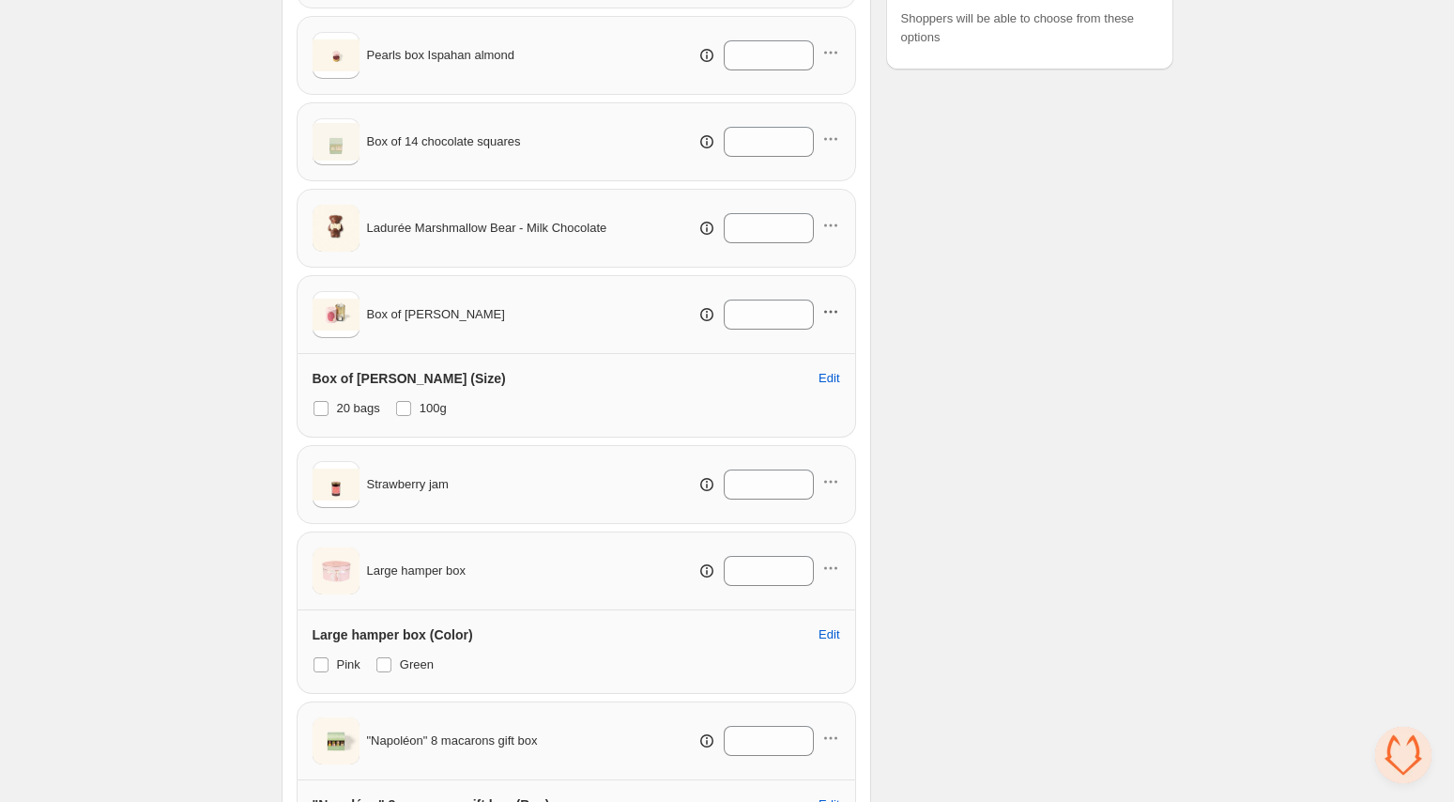
click at [830, 314] on icon "button" at bounding box center [830, 311] width 19 height 19
click at [832, 376] on span "Remove Product" at bounding box center [839, 379] width 97 height 19
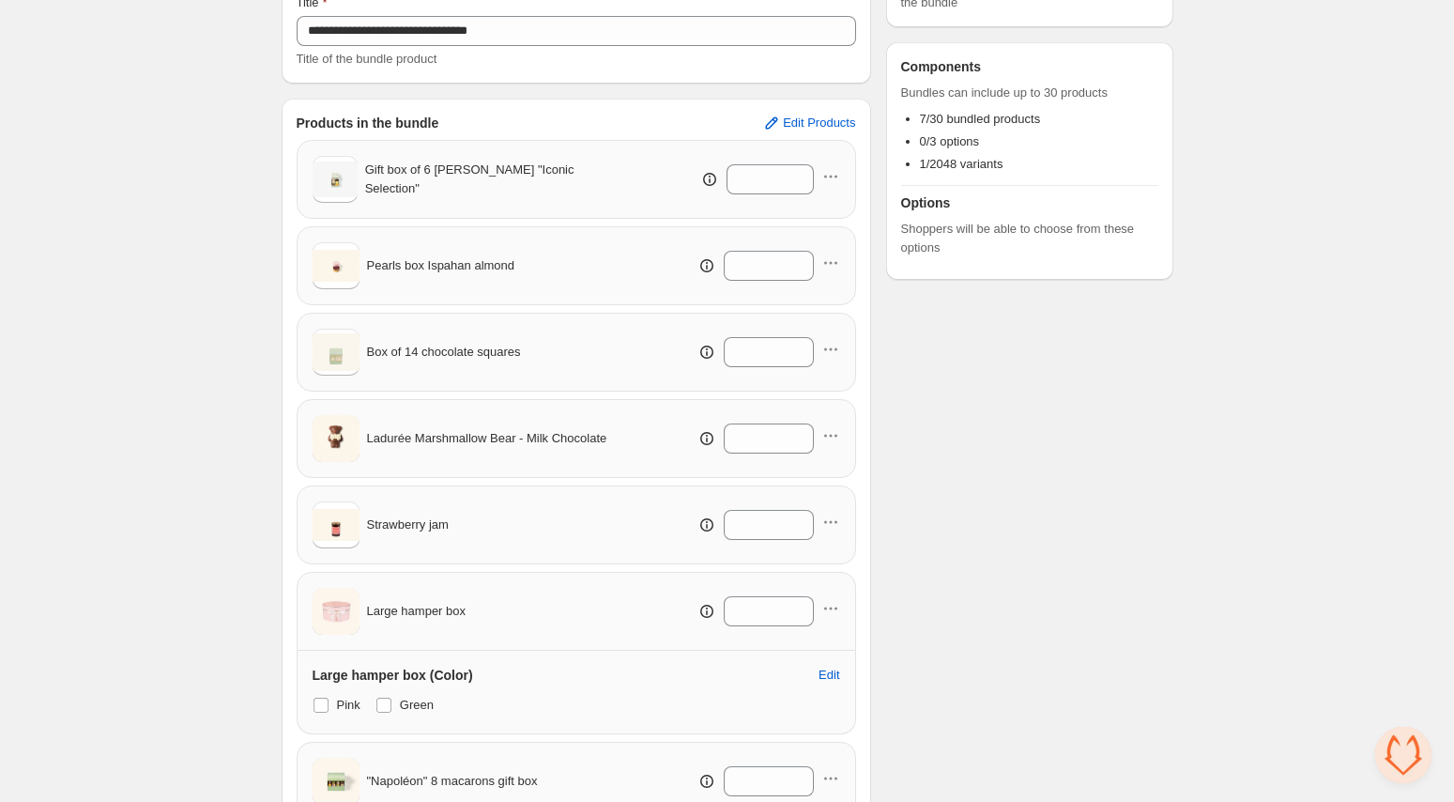
scroll to position [133, 0]
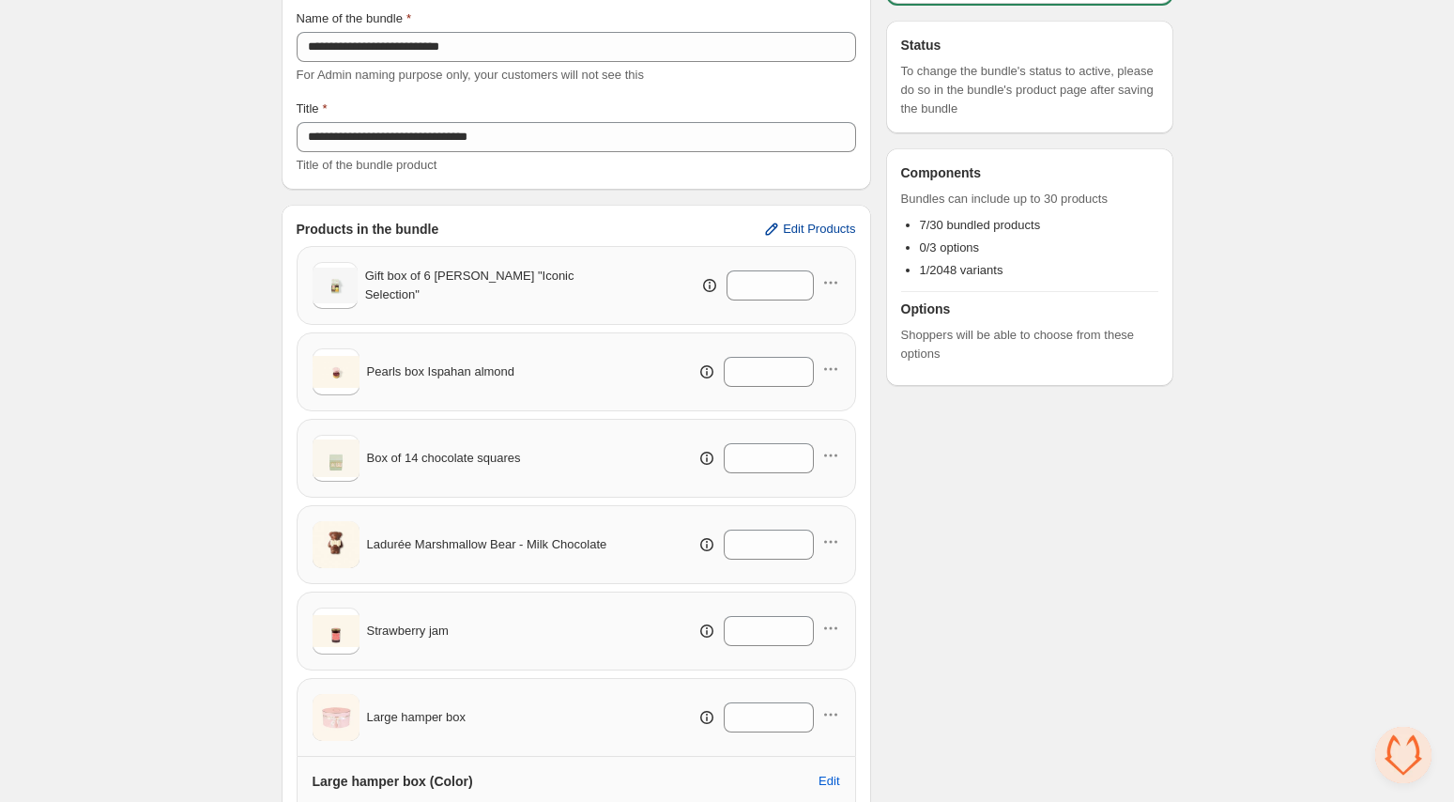
click at [796, 232] on span "Edit Products" at bounding box center [819, 229] width 72 height 15
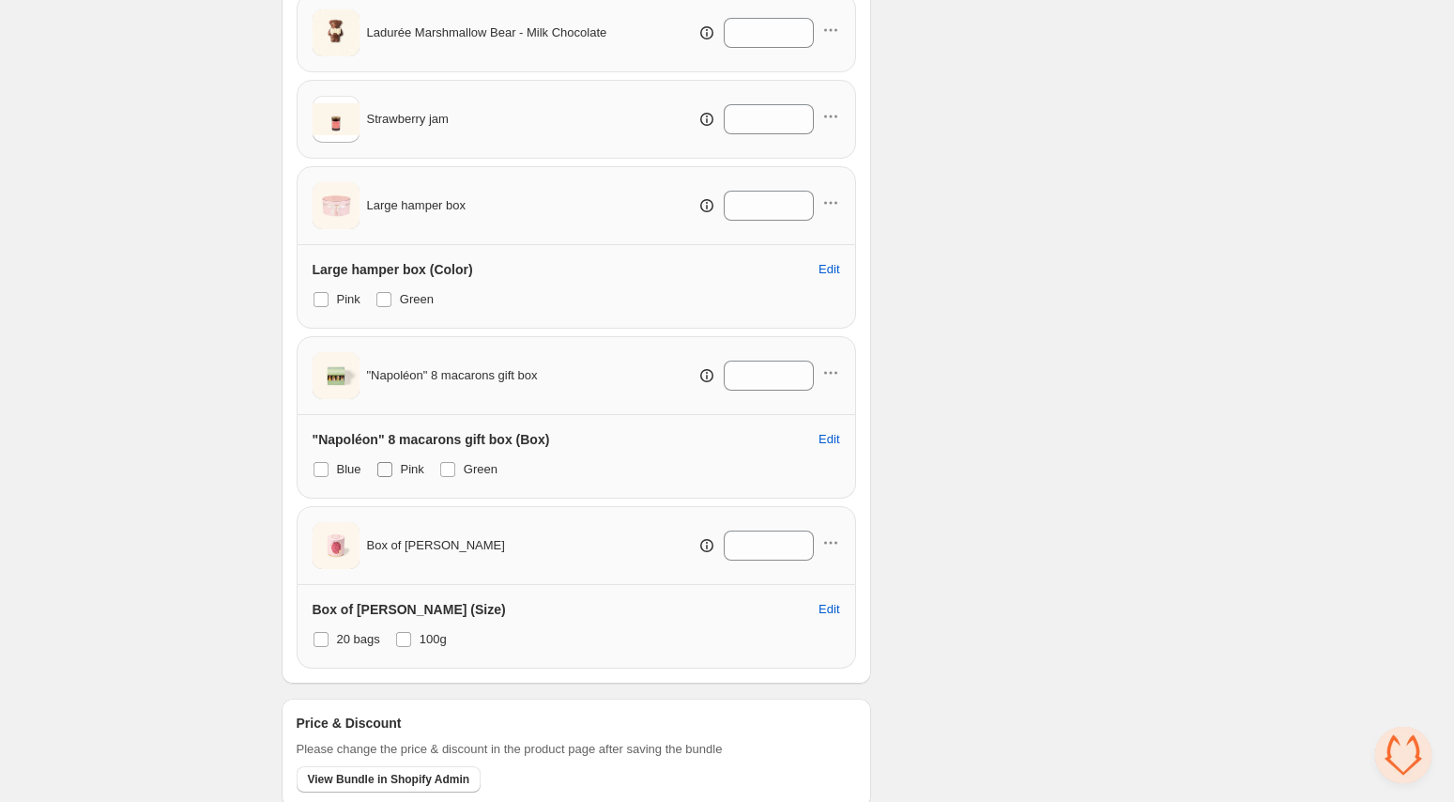
scroll to position [670, 0]
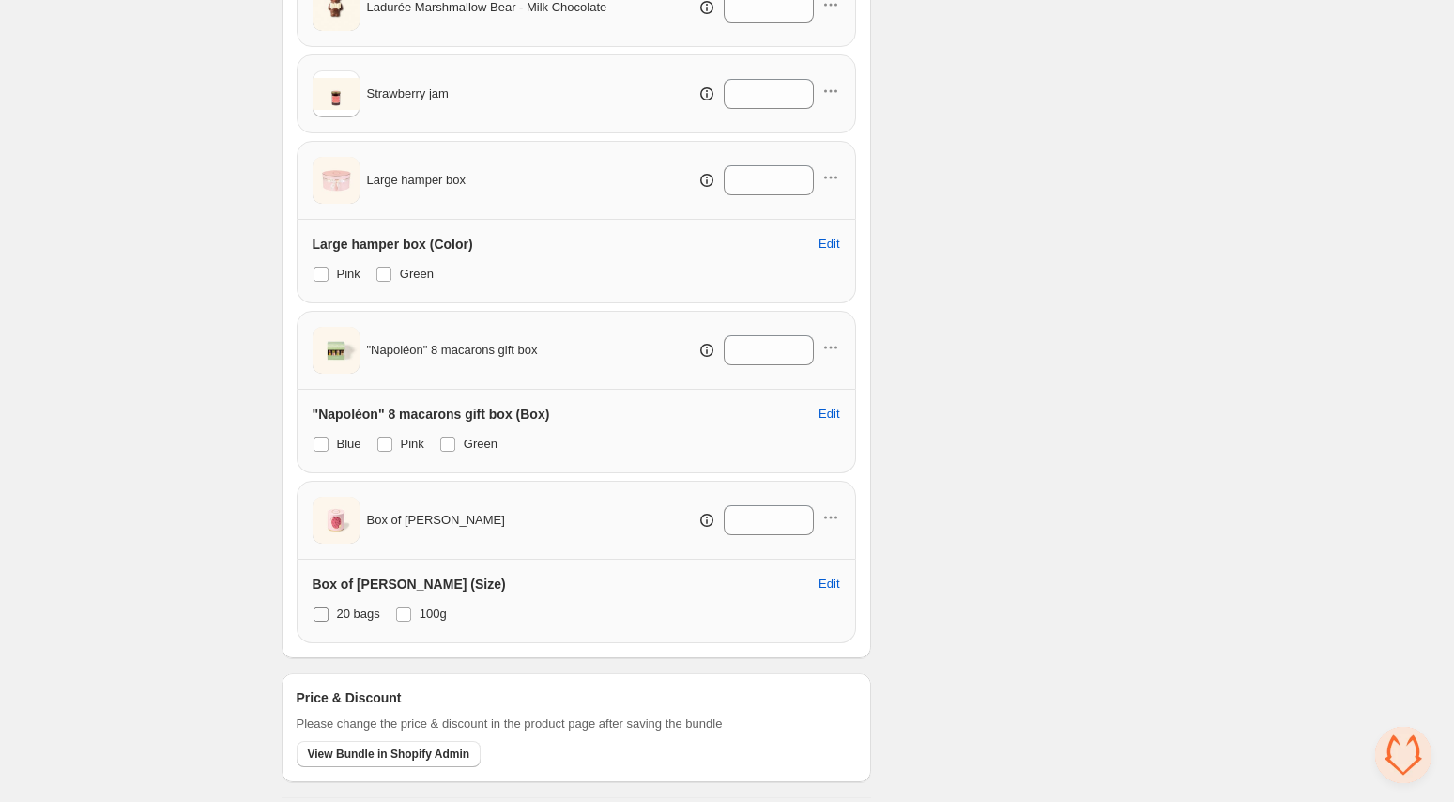
click at [330, 615] on label "20 bags" at bounding box center [347, 614] width 68 height 26
click at [411, 609] on span at bounding box center [403, 613] width 15 height 15
click at [323, 614] on span at bounding box center [321, 613] width 15 height 15
click at [412, 608] on span at bounding box center [403, 613] width 17 height 17
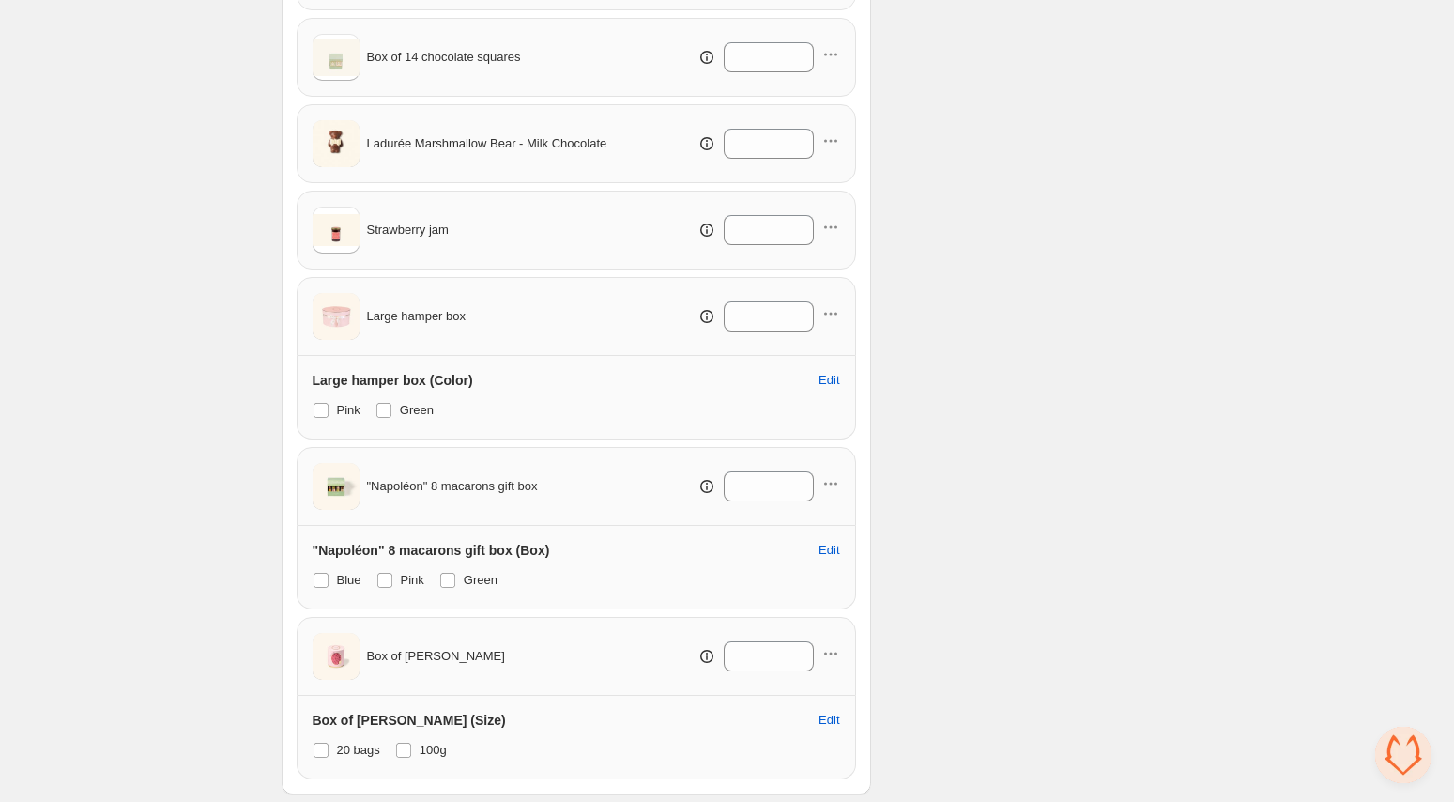
scroll to position [500, 0]
